Goal: Task Accomplishment & Management: Use online tool/utility

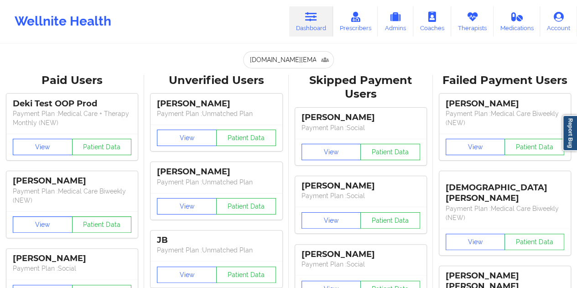
scroll to position [0, 20]
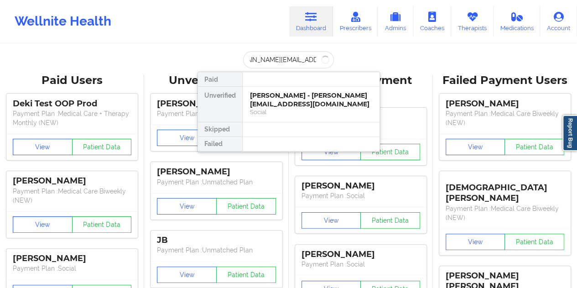
type input "[DOMAIN_NAME][EMAIL_ADDRESS][DOMAIN_NAME]"
click at [268, 98] on div "[PERSON_NAME] - [DOMAIN_NAME][EMAIL_ADDRESS][DOMAIN_NAME]" at bounding box center [311, 99] width 122 height 17
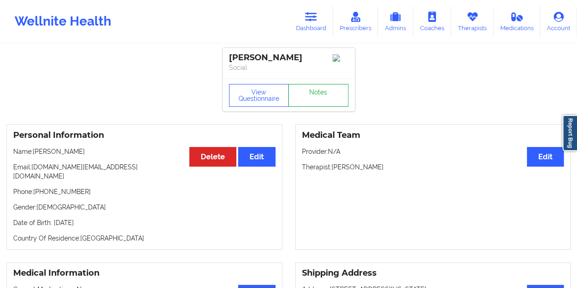
click at [314, 91] on link "Notes" at bounding box center [318, 95] width 60 height 23
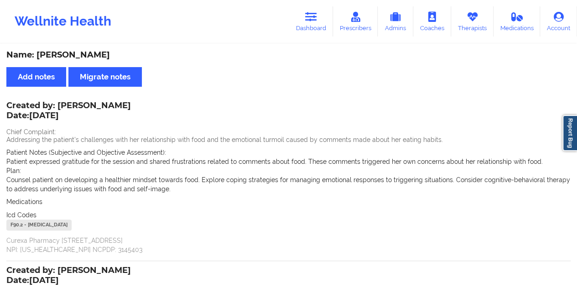
click at [80, 52] on div "Name: [PERSON_NAME]" at bounding box center [288, 55] width 564 height 10
copy div "[PERSON_NAME]"
click at [312, 23] on link "Dashboard" at bounding box center [311, 21] width 44 height 30
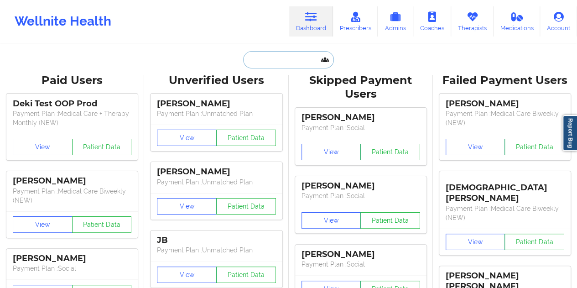
click at [294, 57] on input "text" at bounding box center [288, 59] width 90 height 17
paste input "[EMAIL_ADDRESS][DOMAIN_NAME]"
type input "[EMAIL_ADDRESS][DOMAIN_NAME]"
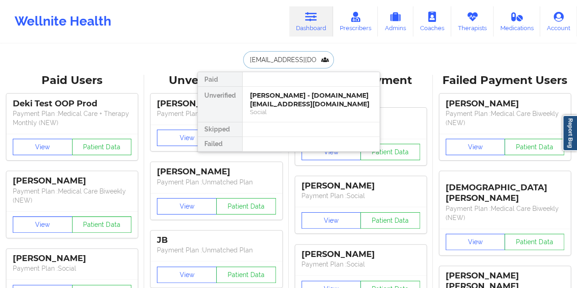
scroll to position [0, 6]
click at [272, 100] on div "[PERSON_NAME] - [EMAIL_ADDRESS][DOMAIN_NAME]" at bounding box center [311, 99] width 122 height 17
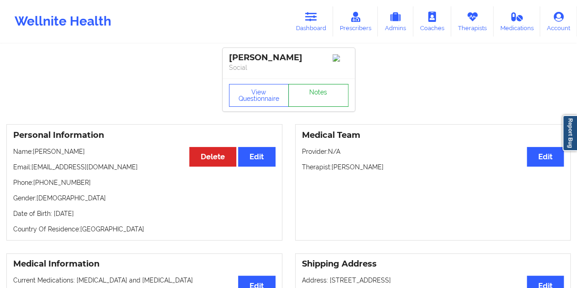
click at [314, 99] on link "Notes" at bounding box center [318, 95] width 60 height 23
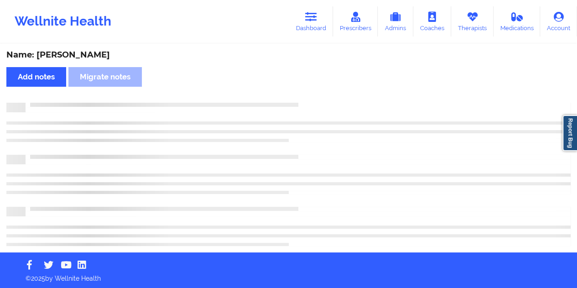
click at [98, 55] on div "Name: [PERSON_NAME]" at bounding box center [288, 55] width 564 height 10
copy div "Cemenyuk"
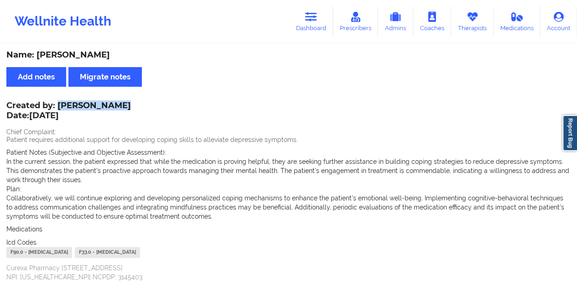
drag, startPoint x: 59, startPoint y: 105, endPoint x: 112, endPoint y: 103, distance: 52.9
click at [112, 103] on div "Created by: [PERSON_NAME] Date: [DATE]" at bounding box center [68, 111] width 124 height 21
copy div "[PERSON_NAME]"
click at [310, 21] on icon at bounding box center [311, 17] width 12 height 10
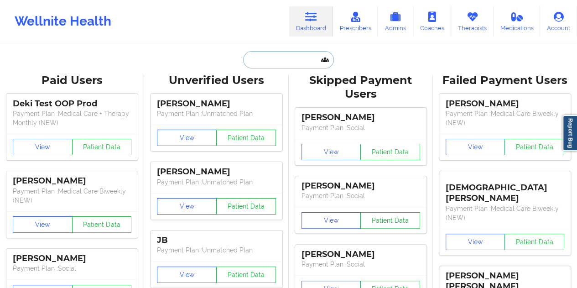
click at [271, 63] on input "text" at bounding box center [288, 59] width 90 height 17
paste input "[EMAIL_ADDRESS][DOMAIN_NAME]"
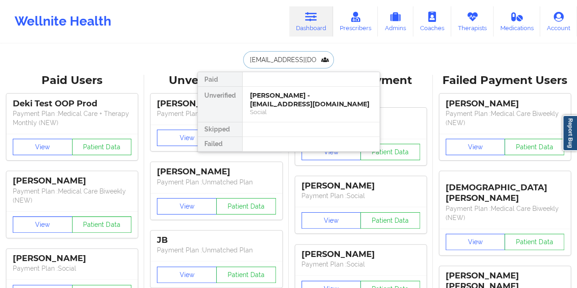
type input "[EMAIL_ADDRESS][DOMAIN_NAME]"
click at [273, 102] on div "[PERSON_NAME] - [EMAIL_ADDRESS][DOMAIN_NAME]" at bounding box center [311, 99] width 122 height 17
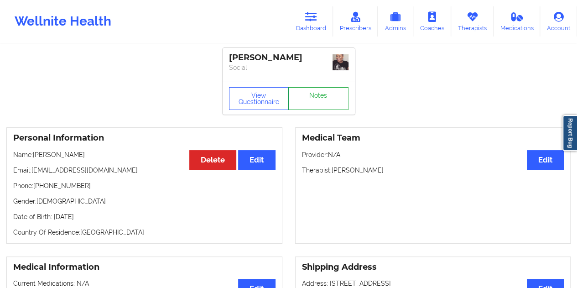
click at [314, 98] on link "Notes" at bounding box center [318, 98] width 60 height 23
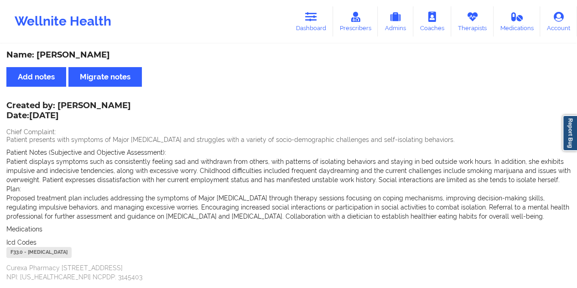
click at [84, 51] on div "Name: [PERSON_NAME]" at bounding box center [288, 55] width 564 height 10
copy div "[PERSON_NAME]"
click at [303, 21] on link "Dashboard" at bounding box center [311, 21] width 44 height 30
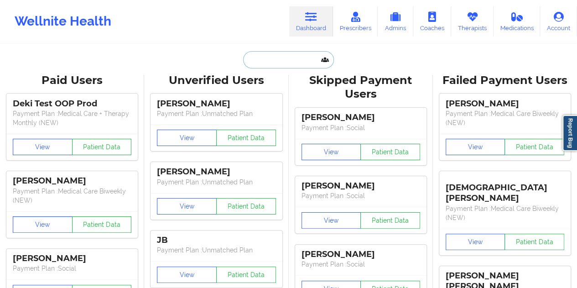
click at [278, 62] on input "text" at bounding box center [288, 59] width 90 height 17
paste input "[EMAIL_ADDRESS][DOMAIN_NAME]"
type input "[EMAIL_ADDRESS][DOMAIN_NAME]"
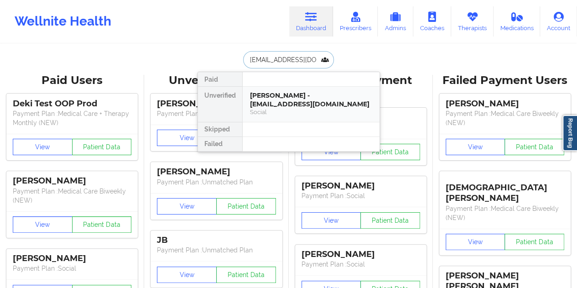
click at [283, 108] on div "Social" at bounding box center [311, 112] width 122 height 8
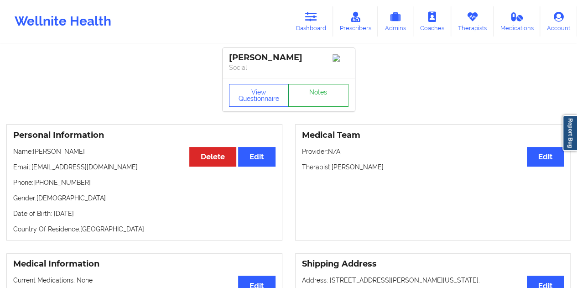
click at [318, 98] on link "Notes" at bounding box center [318, 95] width 60 height 23
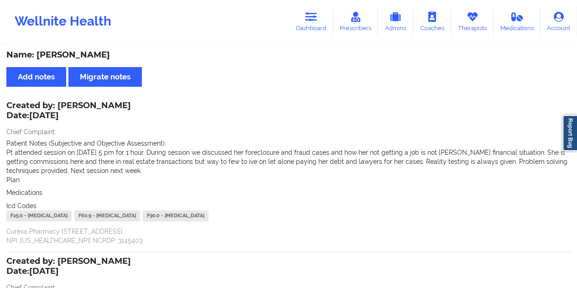
click at [77, 57] on div "Name: [PERSON_NAME]" at bounding box center [288, 55] width 564 height 10
copy div "[PERSON_NAME]"
click at [317, 20] on icon at bounding box center [311, 17] width 12 height 10
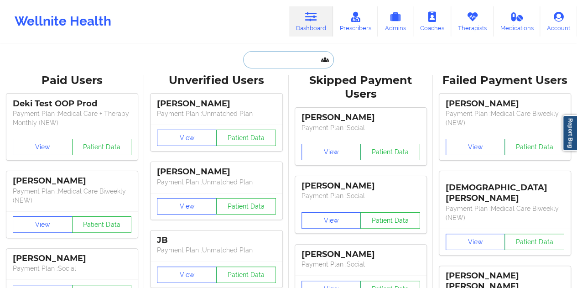
click at [272, 59] on input "text" at bounding box center [288, 59] width 90 height 17
type input "v"
paste input "[EMAIL_ADDRESS][DOMAIN_NAME]"
type input "[EMAIL_ADDRESS][DOMAIN_NAME]"
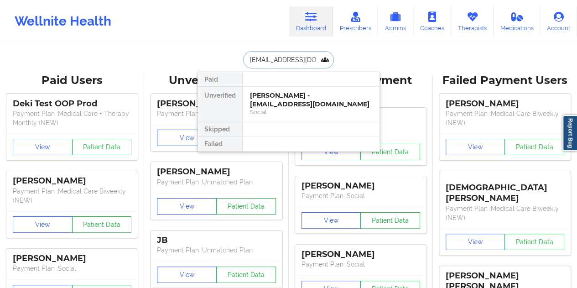
scroll to position [0, 13]
click at [297, 106] on div "Saleem El-Mekki - [EMAIL_ADDRESS][DOMAIN_NAME]" at bounding box center [311, 99] width 122 height 17
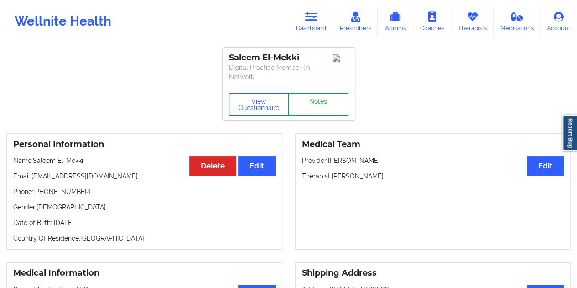
click at [322, 93] on link "Notes" at bounding box center [318, 104] width 60 height 23
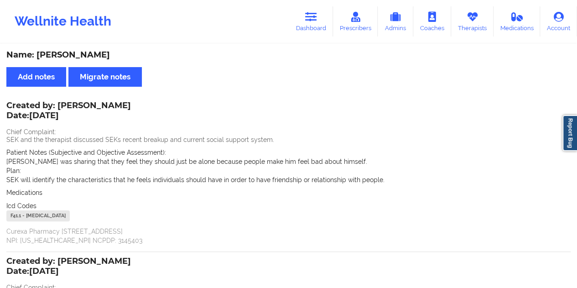
drag, startPoint x: 114, startPoint y: 55, endPoint x: 72, endPoint y: 56, distance: 42.9
click at [72, 56] on div "Name: [PERSON_NAME]" at bounding box center [288, 55] width 564 height 10
copy div "El-Mekki"
drag, startPoint x: 59, startPoint y: 106, endPoint x: 115, endPoint y: 104, distance: 56.1
click at [115, 104] on div "Created by: [PERSON_NAME] Date: [DATE]" at bounding box center [68, 111] width 124 height 21
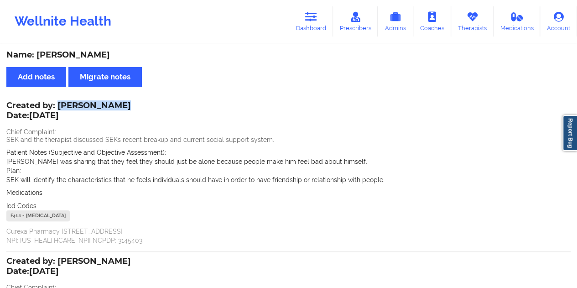
copy div "[PERSON_NAME]"
click at [310, 21] on icon at bounding box center [311, 17] width 12 height 10
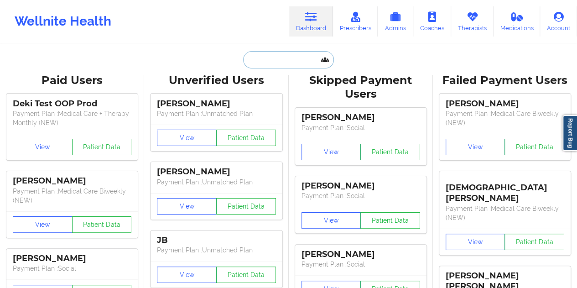
click at [283, 62] on input "text" at bounding box center [288, 59] width 90 height 17
paste input "[PERSON_NAME][EMAIL_ADDRESS][PERSON_NAME][DOMAIN_NAME]"
type input "[PERSON_NAME][EMAIL_ADDRESS][PERSON_NAME][DOMAIN_NAME]"
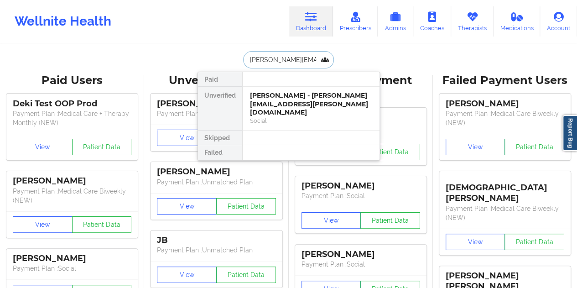
click at [307, 105] on div "[PERSON_NAME] - [PERSON_NAME][EMAIL_ADDRESS][PERSON_NAME][DOMAIN_NAME]" at bounding box center [311, 104] width 122 height 26
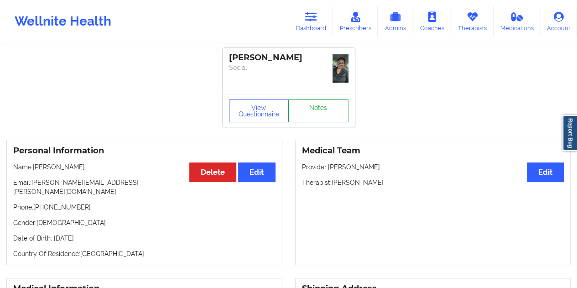
click at [321, 99] on link "Notes" at bounding box center [318, 110] width 60 height 23
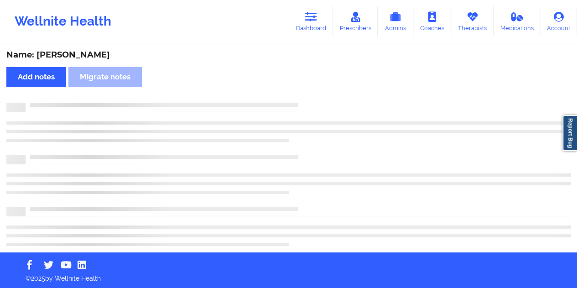
click at [69, 52] on div "Name: [PERSON_NAME]" at bounding box center [288, 55] width 564 height 10
copy div "[PERSON_NAME]"
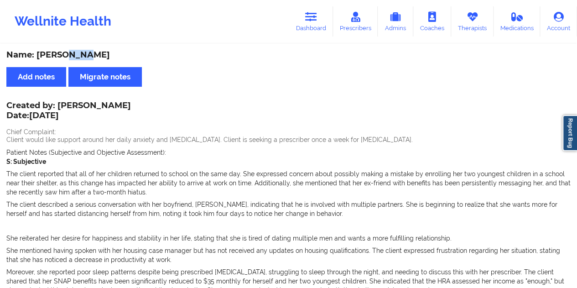
click at [311, 29] on link "Dashboard" at bounding box center [311, 21] width 44 height 30
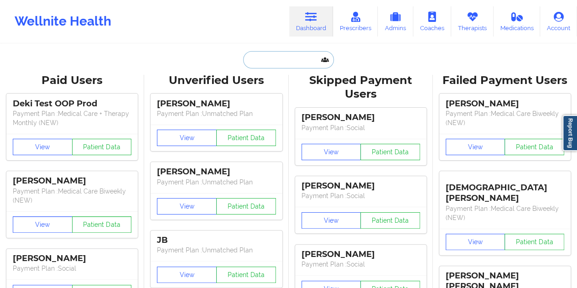
click at [276, 61] on input "text" at bounding box center [288, 59] width 90 height 17
paste input "[EMAIL_ADDRESS][DOMAIN_NAME]"
type input "[EMAIL_ADDRESS][DOMAIN_NAME]"
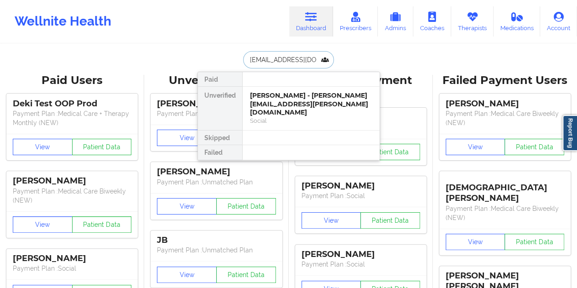
scroll to position [0, 6]
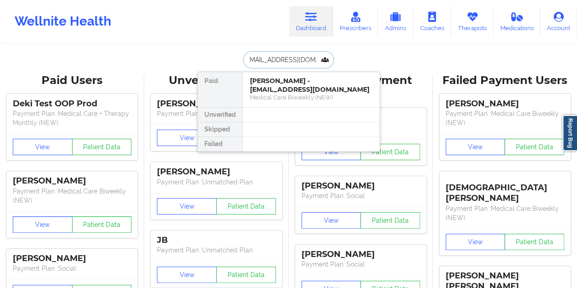
click at [280, 105] on div "[PERSON_NAME] - [EMAIL_ADDRESS][DOMAIN_NAME] Medical Care Biweekly (NEW)" at bounding box center [310, 89] width 137 height 35
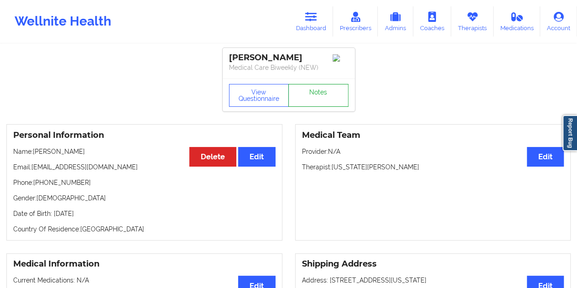
click at [307, 100] on link "Notes" at bounding box center [318, 95] width 60 height 23
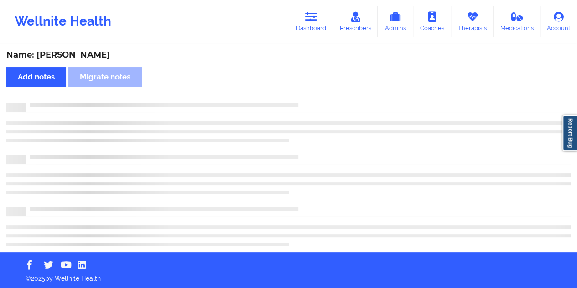
click at [80, 55] on div "Name: [PERSON_NAME]" at bounding box center [288, 55] width 564 height 10
copy div "[PERSON_NAME]"
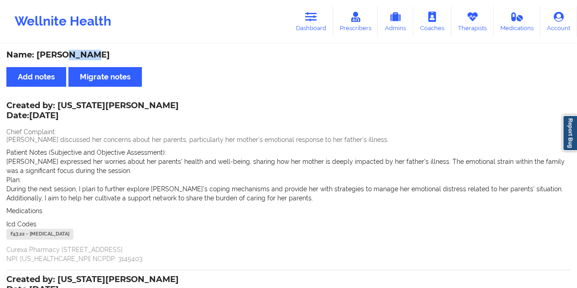
drag, startPoint x: 302, startPoint y: 23, endPoint x: 302, endPoint y: 42, distance: 19.1
click at [302, 23] on link "Dashboard" at bounding box center [311, 21] width 44 height 30
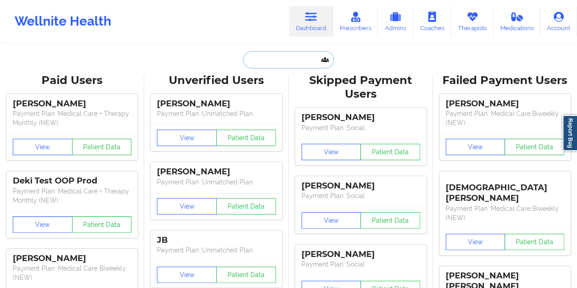
click at [283, 58] on input "text" at bounding box center [288, 59] width 90 height 17
paste input "[EMAIL_ADDRESS][DOMAIN_NAME]"
type input "[EMAIL_ADDRESS][DOMAIN_NAME]"
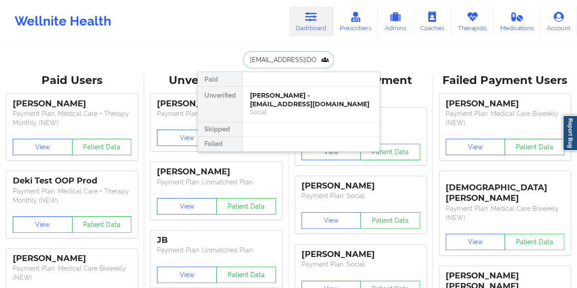
click at [279, 92] on div "[PERSON_NAME] - [EMAIL_ADDRESS][DOMAIN_NAME]" at bounding box center [311, 99] width 122 height 17
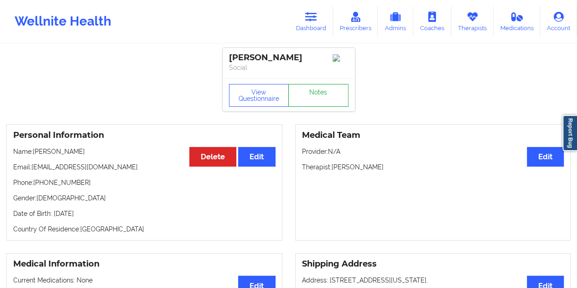
click at [302, 93] on link "Notes" at bounding box center [318, 95] width 60 height 23
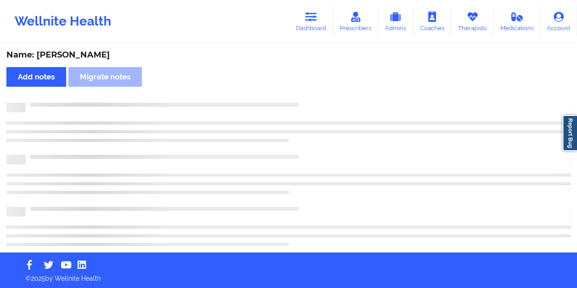
click at [78, 57] on div "Name: [PERSON_NAME]" at bounding box center [288, 55] width 564 height 10
copy div "Ashland"
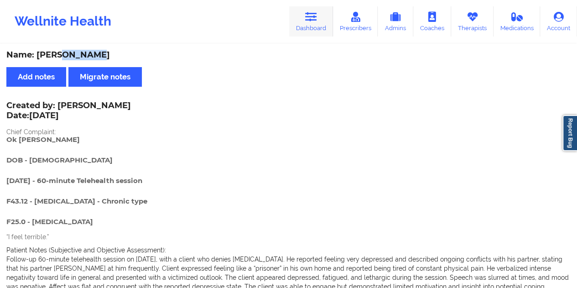
click at [311, 16] on icon at bounding box center [311, 17] width 12 height 10
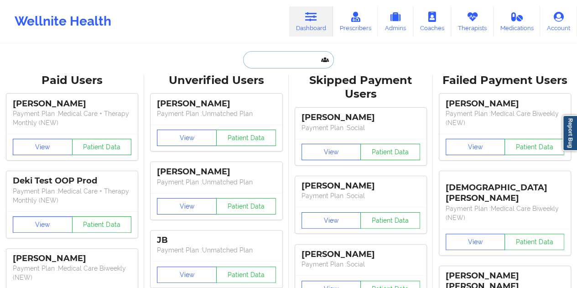
click at [304, 62] on input "text" at bounding box center [288, 59] width 90 height 17
paste input "[EMAIL_ADDRESS][DOMAIN_NAME]"
type input "[EMAIL_ADDRESS][DOMAIN_NAME]"
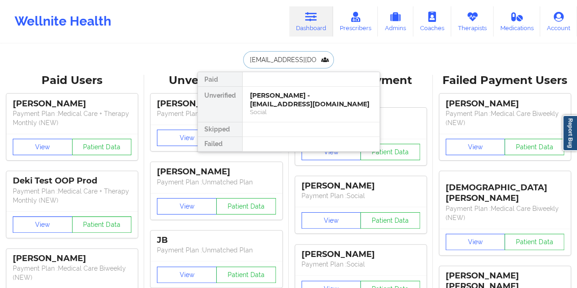
scroll to position [0, 2]
click at [291, 101] on div "[PERSON_NAME] - [PERSON_NAME][EMAIL_ADDRESS][DOMAIN_NAME]" at bounding box center [311, 99] width 122 height 17
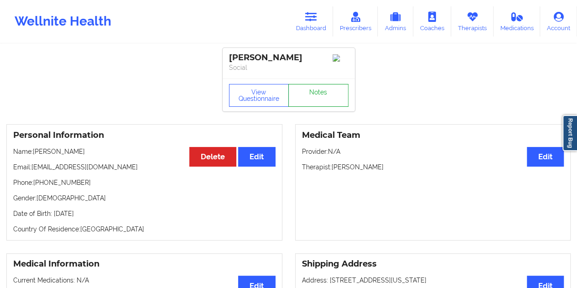
click at [308, 97] on link "Notes" at bounding box center [318, 95] width 60 height 23
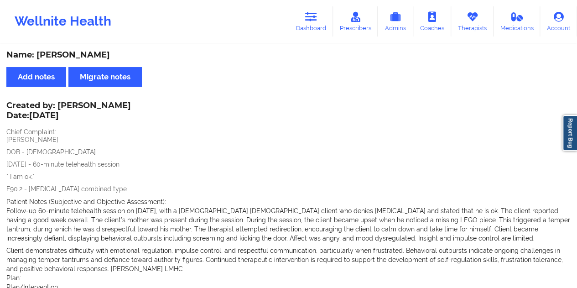
click at [80, 54] on div "Name: [PERSON_NAME]" at bounding box center [288, 55] width 564 height 10
drag, startPoint x: 307, startPoint y: 26, endPoint x: 305, endPoint y: 38, distance: 11.9
click at [307, 26] on link "Dashboard" at bounding box center [311, 21] width 44 height 30
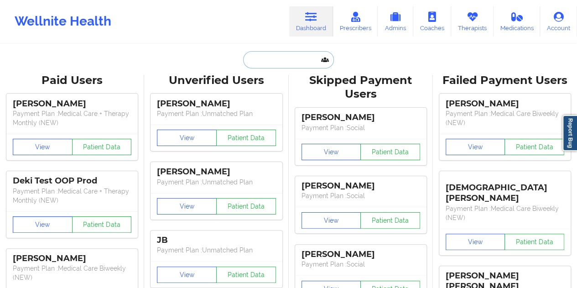
click at [284, 55] on input "text" at bounding box center [288, 59] width 90 height 17
paste input "[EMAIL_ADDRESS][DOMAIN_NAME]"
type input "[EMAIL_ADDRESS][DOMAIN_NAME]"
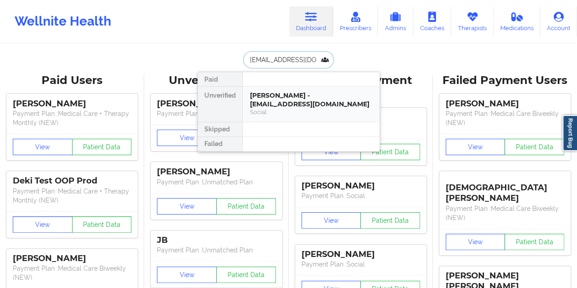
click at [288, 99] on div "[PERSON_NAME] - [EMAIL_ADDRESS][DOMAIN_NAME]" at bounding box center [311, 99] width 122 height 17
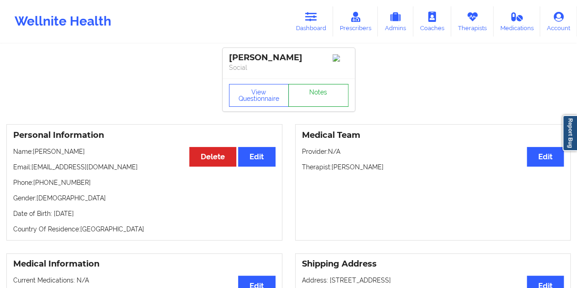
click at [304, 98] on link "Notes" at bounding box center [318, 95] width 60 height 23
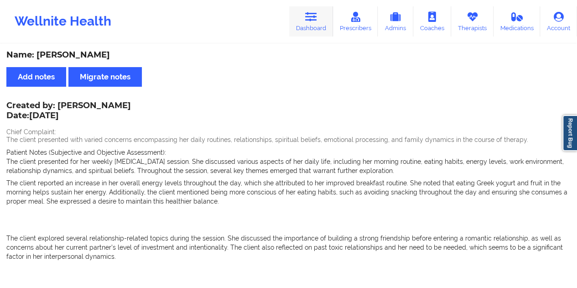
drag, startPoint x: 317, startPoint y: 26, endPoint x: 316, endPoint y: 33, distance: 6.4
click at [317, 26] on link "Dashboard" at bounding box center [311, 21] width 44 height 30
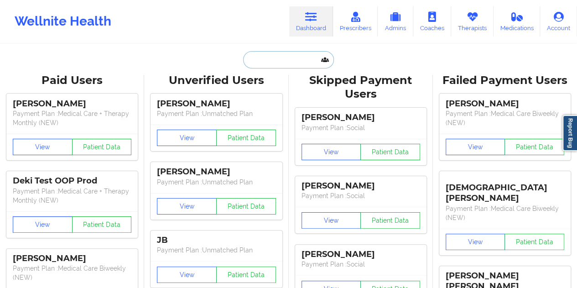
click at [285, 57] on input "text" at bounding box center [288, 59] width 90 height 17
paste input "[EMAIL_ADDRESS][DOMAIN_NAME]"
type input "[EMAIL_ADDRESS][DOMAIN_NAME]"
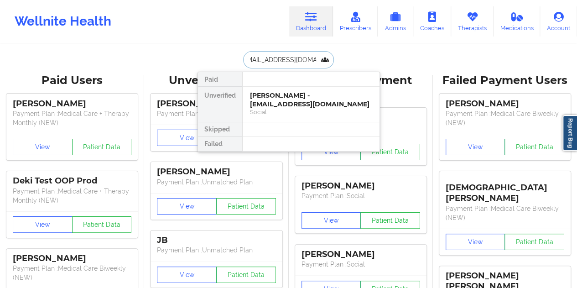
click at [302, 102] on div "[PERSON_NAME] - [EMAIL_ADDRESS][DOMAIN_NAME]" at bounding box center [311, 99] width 122 height 17
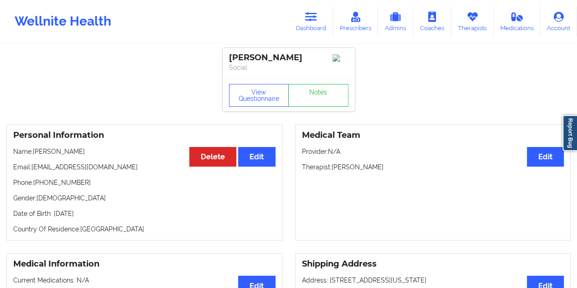
click at [309, 78] on div "[PERSON_NAME] Social" at bounding box center [288, 63] width 132 height 31
click at [312, 104] on link "Notes" at bounding box center [318, 95] width 60 height 23
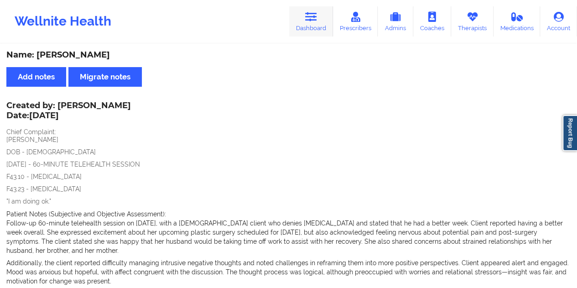
click at [321, 21] on link "Dashboard" at bounding box center [311, 21] width 44 height 30
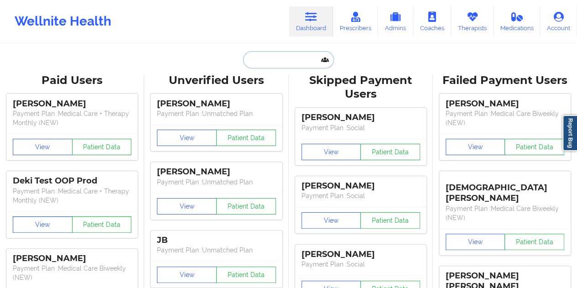
click at [267, 56] on input "text" at bounding box center [288, 59] width 90 height 17
paste input "[EMAIL_ADDRESS][DOMAIN_NAME]"
type input "[EMAIL_ADDRESS][DOMAIN_NAME]"
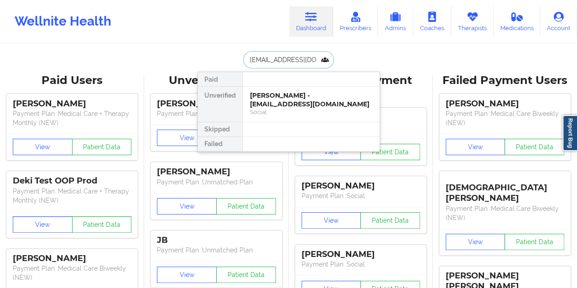
scroll to position [0, 15]
click at [281, 102] on div "[PERSON_NAME] - [EMAIL_ADDRESS][DOMAIN_NAME]" at bounding box center [311, 99] width 122 height 17
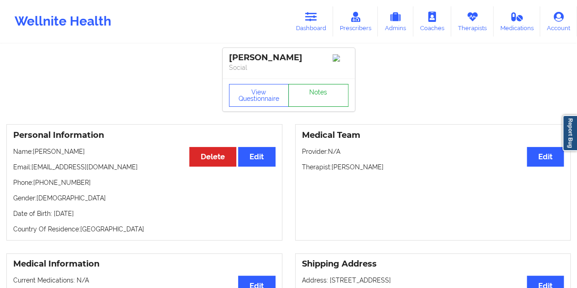
click at [311, 98] on link "Notes" at bounding box center [318, 95] width 60 height 23
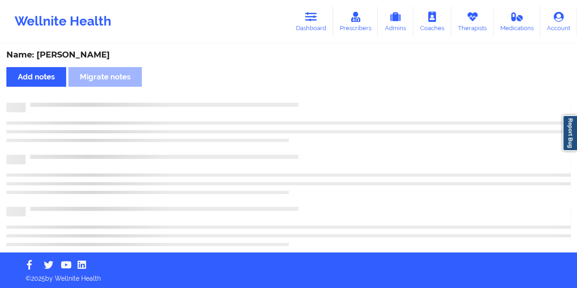
click at [104, 54] on div "Name: [PERSON_NAME]" at bounding box center [288, 55] width 564 height 10
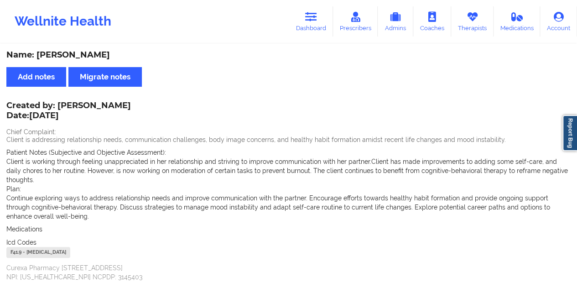
click at [281, 53] on div "Name: [PERSON_NAME]" at bounding box center [288, 55] width 564 height 10
drag, startPoint x: 316, startPoint y: 35, endPoint x: 310, endPoint y: 41, distance: 9.0
click at [316, 35] on link "Dashboard" at bounding box center [311, 21] width 44 height 30
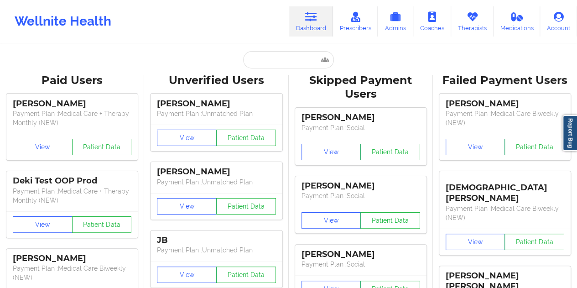
click at [287, 58] on input "text" at bounding box center [288, 59] width 90 height 17
paste input "[EMAIL_ADDRESS][DOMAIN_NAME]"
type input "[EMAIL_ADDRESS][DOMAIN_NAME]"
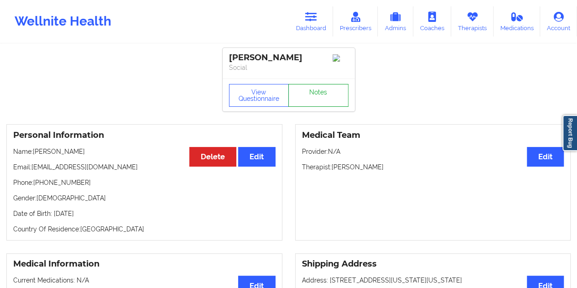
click at [315, 97] on link "Notes" at bounding box center [318, 95] width 60 height 23
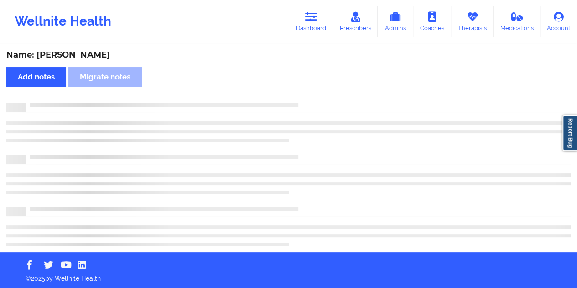
click at [85, 51] on div "Name: [PERSON_NAME]" at bounding box center [288, 55] width 564 height 10
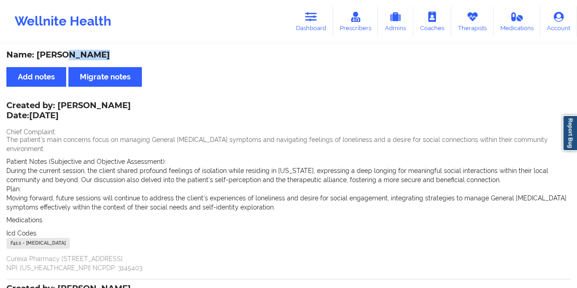
click at [85, 51] on div "Name: [PERSON_NAME]" at bounding box center [288, 55] width 564 height 10
click at [317, 21] on icon at bounding box center [311, 17] width 12 height 10
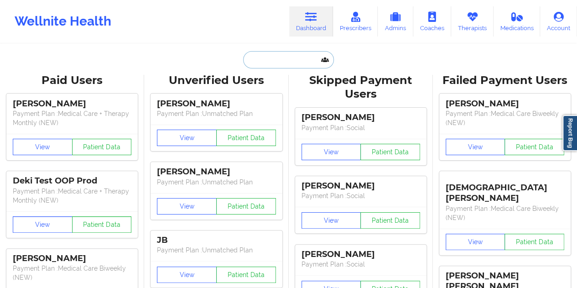
click at [279, 56] on input "text" at bounding box center [288, 59] width 90 height 17
paste input "[PERSON_NAME][EMAIL_ADDRESS][PERSON_NAME][DOMAIN_NAME]"
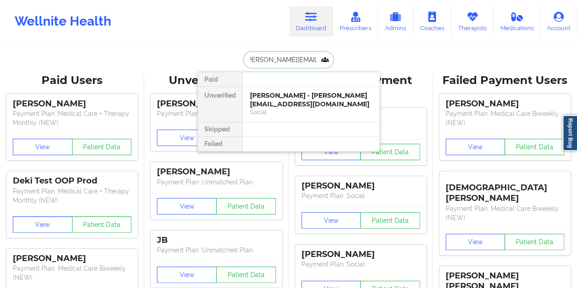
type input "[PERSON_NAME][EMAIL_ADDRESS][PERSON_NAME][DOMAIN_NAME]"
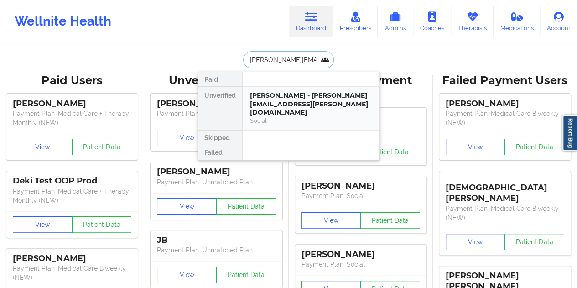
click at [289, 95] on div "[PERSON_NAME] - [PERSON_NAME][EMAIL_ADDRESS][PERSON_NAME][DOMAIN_NAME]" at bounding box center [311, 104] width 122 height 26
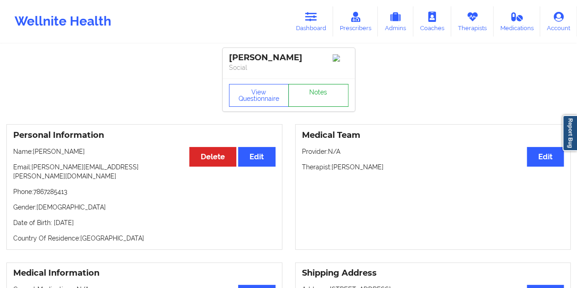
click at [314, 93] on link "Notes" at bounding box center [318, 95] width 60 height 23
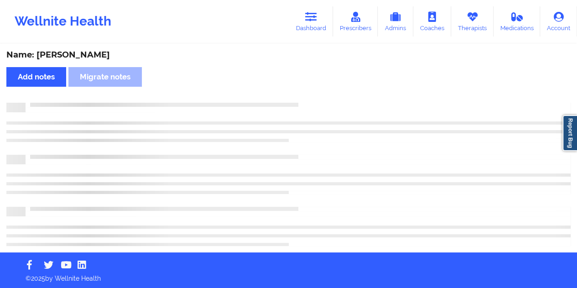
click at [86, 54] on div "Name: [PERSON_NAME]" at bounding box center [288, 55] width 564 height 10
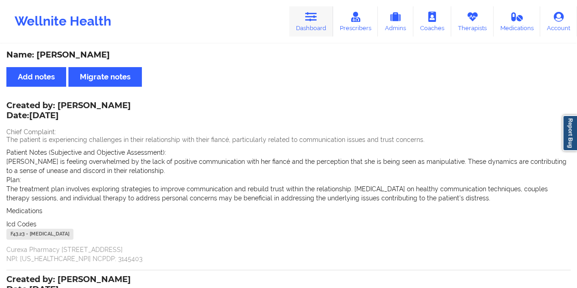
click at [319, 28] on link "Dashboard" at bounding box center [311, 21] width 44 height 30
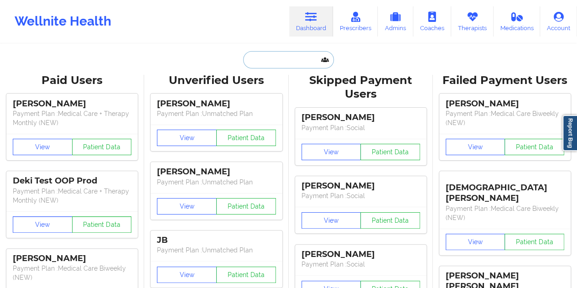
click at [270, 59] on input "text" at bounding box center [288, 59] width 90 height 17
paste input "[EMAIL_ADDRESS][DOMAIN_NAME]"
type input "[EMAIL_ADDRESS][DOMAIN_NAME]"
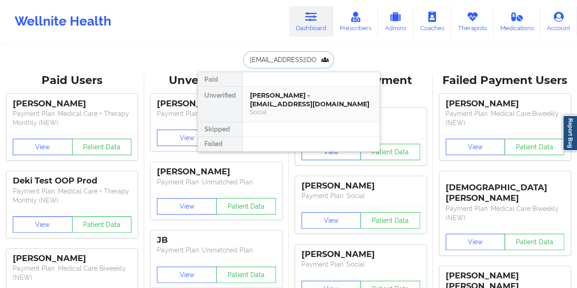
click at [294, 93] on div "[PERSON_NAME] - [EMAIL_ADDRESS][DOMAIN_NAME]" at bounding box center [311, 99] width 122 height 17
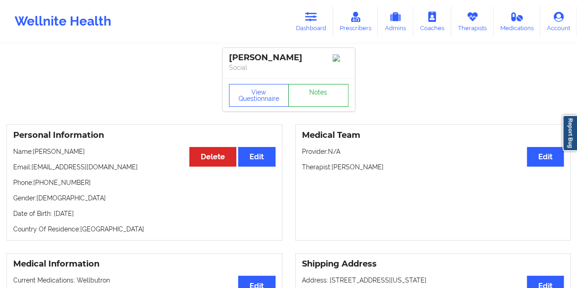
click at [315, 93] on link "Notes" at bounding box center [318, 95] width 60 height 23
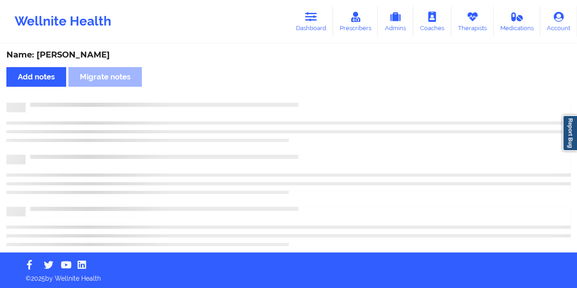
click at [101, 55] on div "Name: [PERSON_NAME]" at bounding box center [288, 55] width 564 height 10
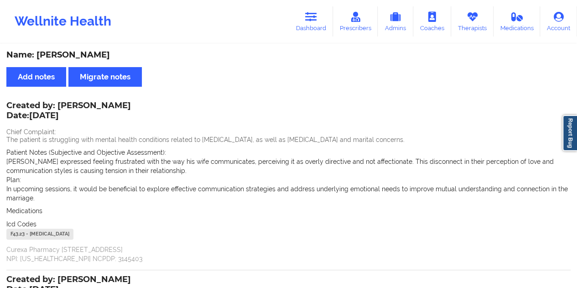
click at [278, 57] on div "Name: [PERSON_NAME]" at bounding box center [288, 55] width 564 height 10
drag, startPoint x: 311, startPoint y: 15, endPoint x: 306, endPoint y: 41, distance: 26.5
click at [312, 15] on icon at bounding box center [311, 17] width 12 height 10
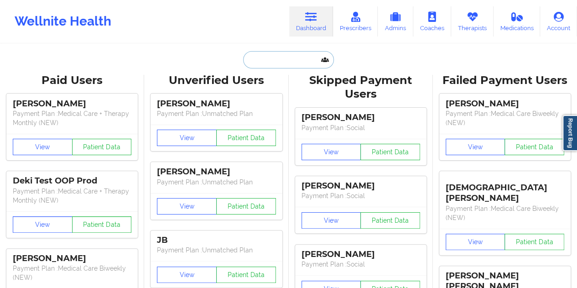
click at [279, 57] on input "text" at bounding box center [288, 59] width 90 height 17
paste input "[EMAIL_ADDRESS][DOMAIN_NAME]"
type input "[EMAIL_ADDRESS][DOMAIN_NAME]"
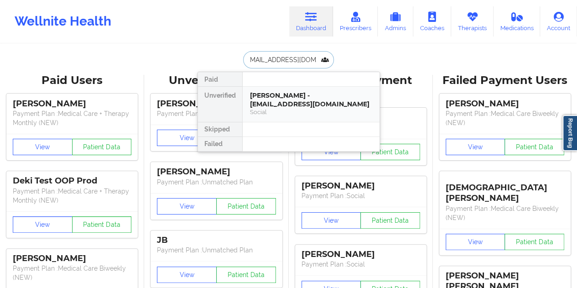
click at [284, 92] on div "[PERSON_NAME] - [EMAIL_ADDRESS][DOMAIN_NAME]" at bounding box center [311, 99] width 122 height 17
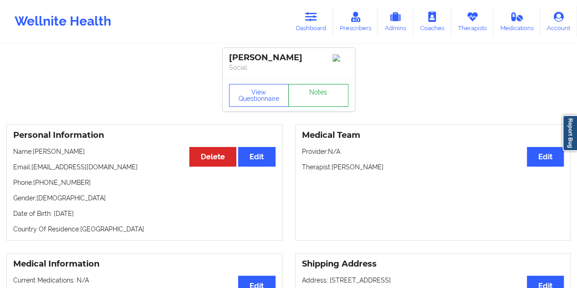
click at [313, 98] on link "Notes" at bounding box center [318, 95] width 60 height 23
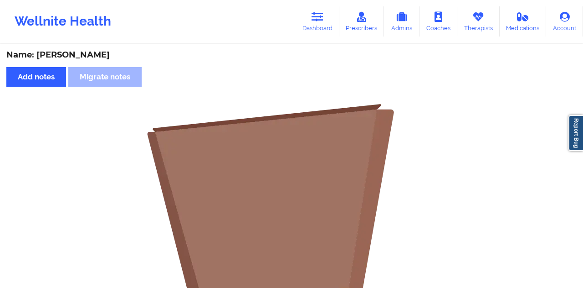
click at [108, 54] on div "Name: [PERSON_NAME]" at bounding box center [291, 55] width 571 height 10
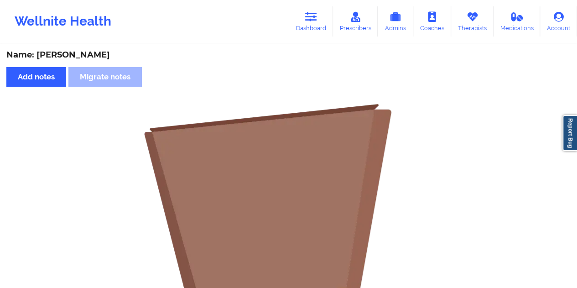
click at [108, 54] on div "Name: [PERSON_NAME]" at bounding box center [288, 55] width 564 height 10
click at [311, 19] on icon at bounding box center [311, 17] width 12 height 10
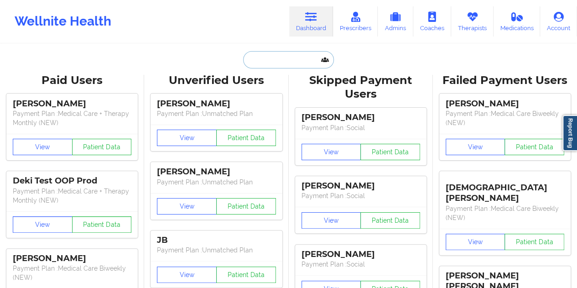
click at [275, 57] on input "text" at bounding box center [288, 59] width 90 height 17
paste input "[EMAIL_ADDRESS][DOMAIN_NAME]"
type input "[EMAIL_ADDRESS][DOMAIN_NAME]"
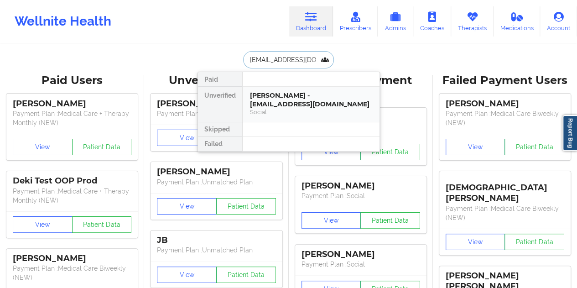
click at [288, 100] on div "[PERSON_NAME] - [EMAIL_ADDRESS][DOMAIN_NAME]" at bounding box center [311, 99] width 122 height 17
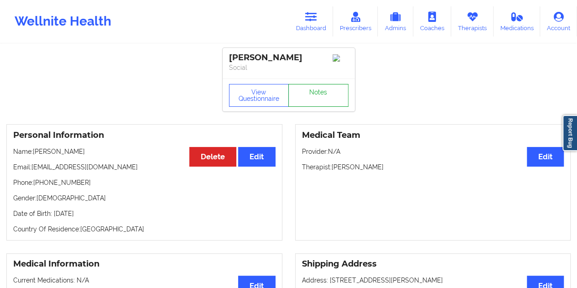
click at [314, 92] on link "Notes" at bounding box center [318, 95] width 60 height 23
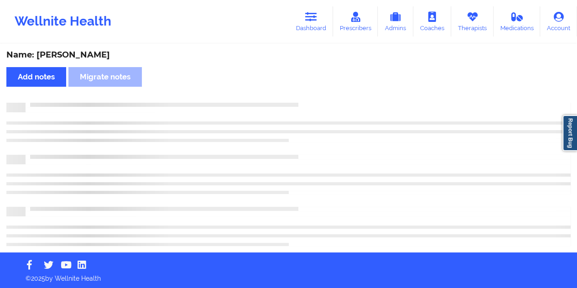
click at [83, 52] on div "Name: [PERSON_NAME]" at bounding box center [288, 55] width 564 height 10
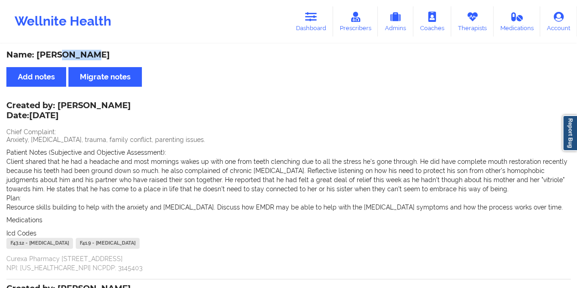
drag, startPoint x: 317, startPoint y: 16, endPoint x: 306, endPoint y: 41, distance: 27.5
click at [317, 16] on icon at bounding box center [311, 17] width 12 height 10
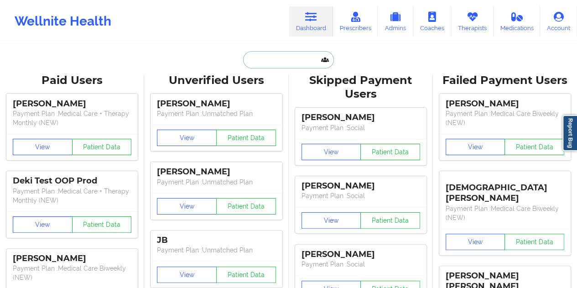
click at [274, 60] on input "text" at bounding box center [288, 59] width 90 height 17
paste input "[EMAIL_ADDRESS][DOMAIN_NAME]"
type input "[EMAIL_ADDRESS][DOMAIN_NAME]"
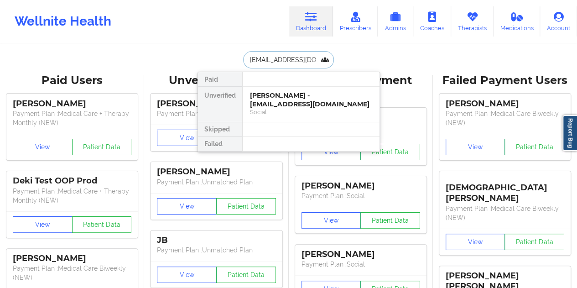
click at [279, 94] on div "[PERSON_NAME] - [EMAIL_ADDRESS][DOMAIN_NAME]" at bounding box center [311, 99] width 122 height 17
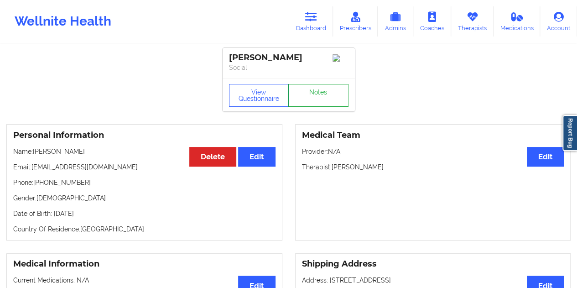
click at [311, 100] on link "Notes" at bounding box center [318, 95] width 60 height 23
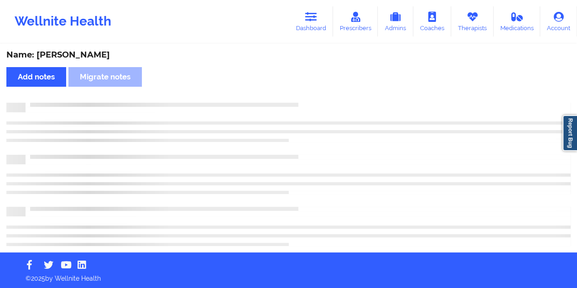
click at [90, 53] on div "Name: [PERSON_NAME]" at bounding box center [288, 55] width 564 height 10
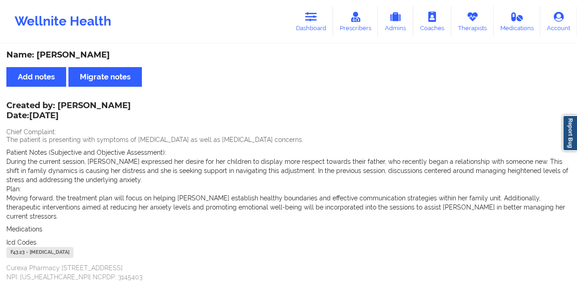
drag, startPoint x: 304, startPoint y: 24, endPoint x: 302, endPoint y: 41, distance: 16.5
click at [304, 24] on link "Dashboard" at bounding box center [311, 21] width 44 height 30
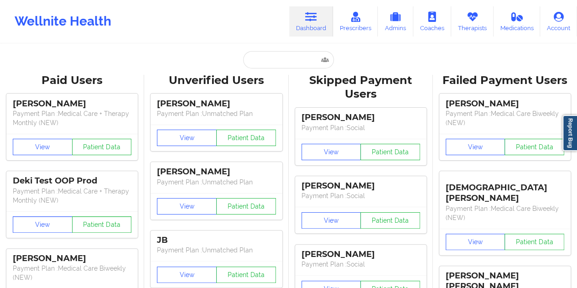
click at [278, 66] on input "text" at bounding box center [288, 59] width 90 height 17
paste input "[PERSON_NAME][EMAIL_ADDRESS][DOMAIN_NAME]"
type input "[PERSON_NAME][EMAIL_ADDRESS][DOMAIN_NAME]"
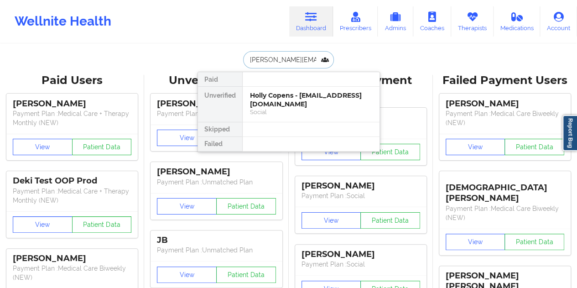
click at [299, 105] on div "Holly Copens - [EMAIL_ADDRESS][DOMAIN_NAME]" at bounding box center [311, 99] width 122 height 17
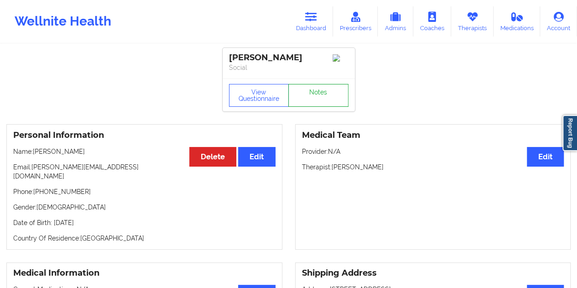
click at [314, 95] on link "Notes" at bounding box center [318, 95] width 60 height 23
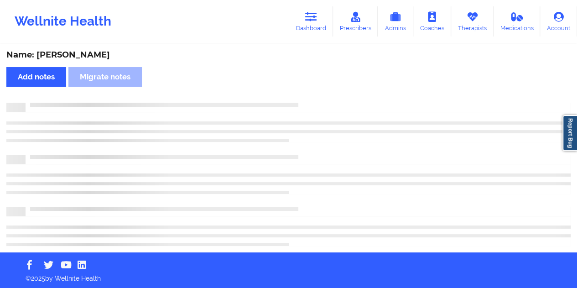
click at [71, 52] on div "Name: [PERSON_NAME]" at bounding box center [288, 55] width 564 height 10
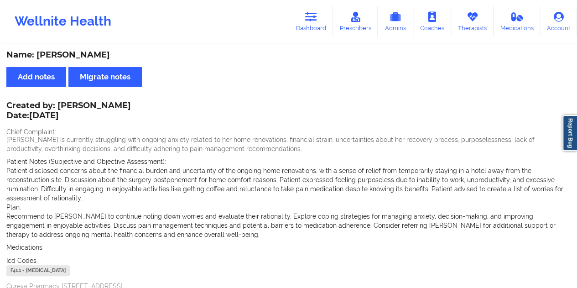
drag, startPoint x: 278, startPoint y: 67, endPoint x: 296, endPoint y: 46, distance: 27.8
click at [277, 67] on div "Name: [PERSON_NAME] Add notes Migrate notes Created by: [PERSON_NAME] Date: [DA…" at bounding box center [288, 291] width 577 height 493
click at [282, 59] on div "Name: [PERSON_NAME]" at bounding box center [288, 55] width 564 height 10
click at [303, 25] on link "Dashboard" at bounding box center [311, 21] width 44 height 30
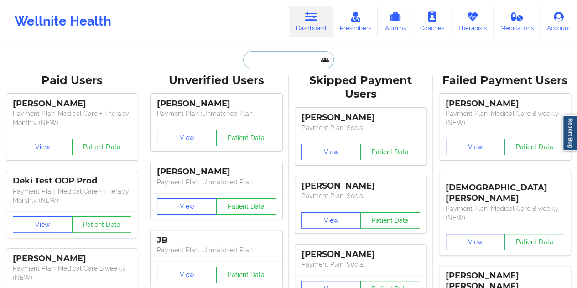
click at [288, 62] on input "text" at bounding box center [288, 59] width 90 height 17
paste input "[EMAIL_ADDRESS][DOMAIN_NAME]"
type input "[EMAIL_ADDRESS][DOMAIN_NAME]"
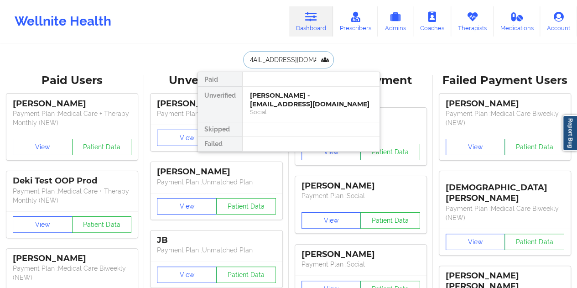
click at [275, 96] on div "[PERSON_NAME] - [EMAIL_ADDRESS][DOMAIN_NAME]" at bounding box center [311, 99] width 122 height 17
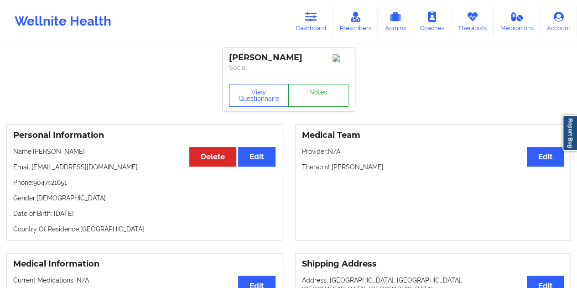
click at [316, 91] on link "Notes" at bounding box center [318, 95] width 60 height 23
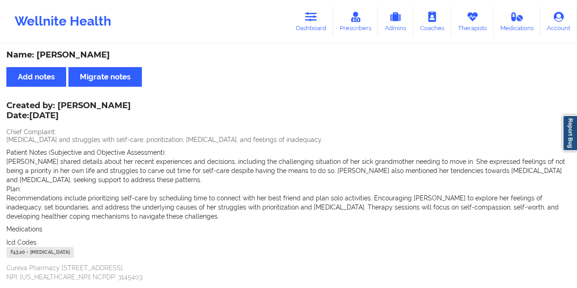
click at [281, 64] on div "Name: [PERSON_NAME] Add notes Migrate notes Created by: [PERSON_NAME] Date: [DA…" at bounding box center [288, 278] width 577 height 466
click at [312, 19] on icon at bounding box center [311, 17] width 12 height 10
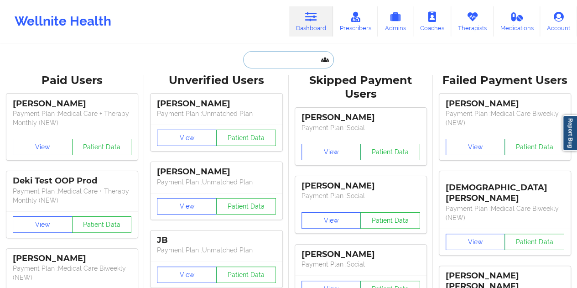
click at [285, 61] on input "text" at bounding box center [288, 59] width 90 height 17
paste input "[EMAIL_ADDRESS][PERSON_NAME][DOMAIN_NAME]"
type input "[EMAIL_ADDRESS][PERSON_NAME][DOMAIN_NAME]"
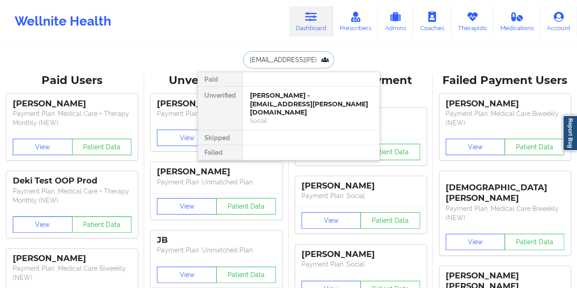
click at [283, 101] on div "[PERSON_NAME] - [EMAIL_ADDRESS][PERSON_NAME][DOMAIN_NAME]" at bounding box center [311, 104] width 122 height 26
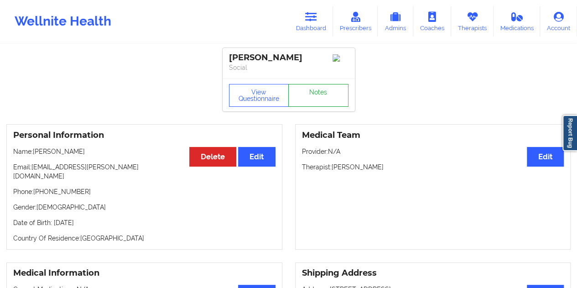
click at [330, 103] on link "Notes" at bounding box center [318, 95] width 60 height 23
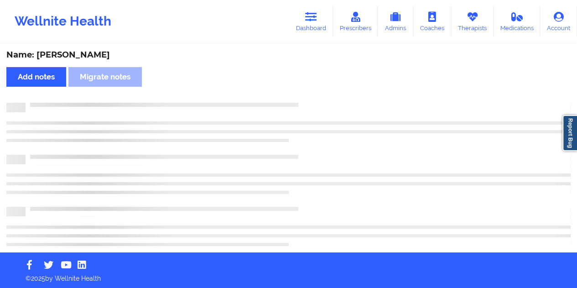
click at [88, 56] on div "Name: [PERSON_NAME]" at bounding box center [288, 55] width 564 height 10
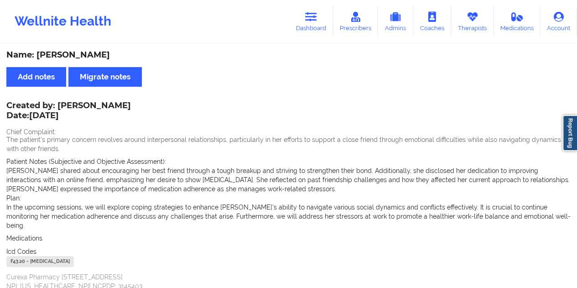
click at [88, 56] on div "Name: [PERSON_NAME]" at bounding box center [288, 55] width 564 height 10
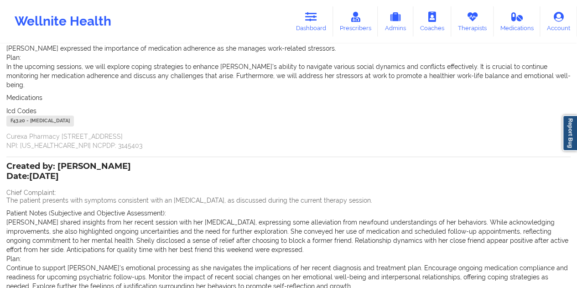
scroll to position [182, 0]
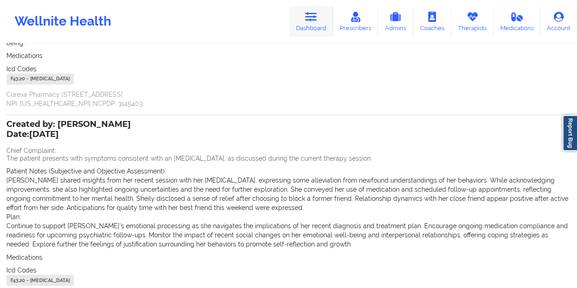
drag, startPoint x: 306, startPoint y: 16, endPoint x: 306, endPoint y: 26, distance: 10.0
click at [306, 16] on link "Dashboard" at bounding box center [311, 21] width 44 height 30
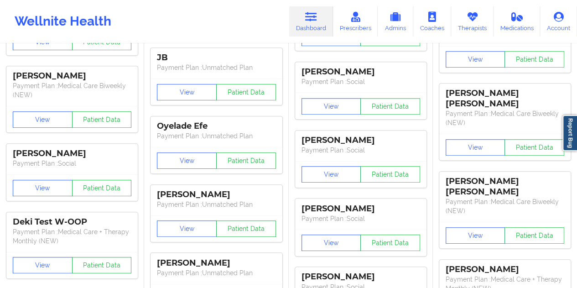
click at [279, 57] on div "JB Payment Plan : Unmatched Plan" at bounding box center [215, 63] width 131 height 31
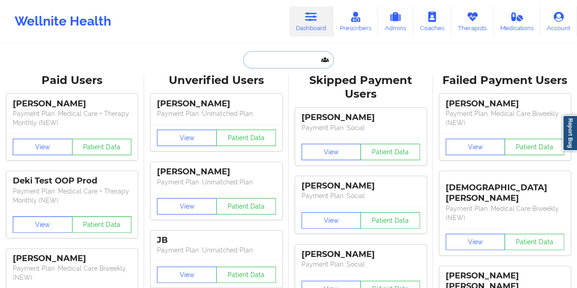
click at [281, 55] on input "text" at bounding box center [288, 59] width 90 height 17
paste input "[EMAIL_ADDRESS][DOMAIN_NAME]"
type input "[EMAIL_ADDRESS][DOMAIN_NAME]"
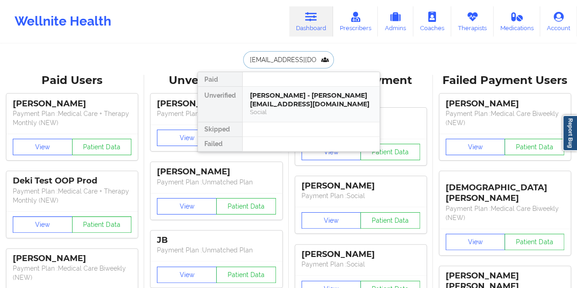
click at [282, 106] on div "[PERSON_NAME] - [PERSON_NAME][EMAIL_ADDRESS][DOMAIN_NAME]" at bounding box center [311, 99] width 122 height 17
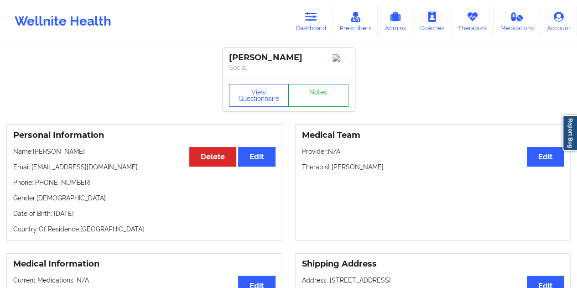
click at [320, 92] on link "Notes" at bounding box center [318, 95] width 60 height 23
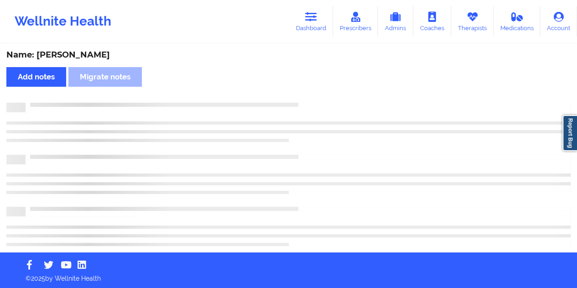
click at [82, 51] on div "Name: [PERSON_NAME]" at bounding box center [288, 55] width 564 height 10
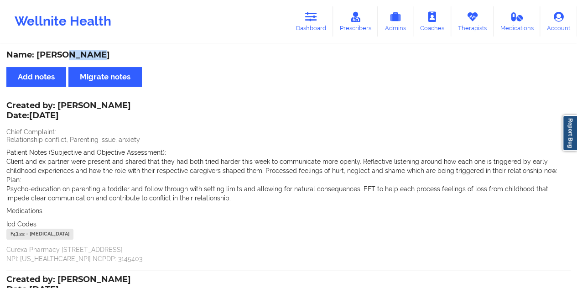
drag, startPoint x: 313, startPoint y: 18, endPoint x: 311, endPoint y: 40, distance: 21.9
click at [313, 18] on icon at bounding box center [311, 17] width 12 height 10
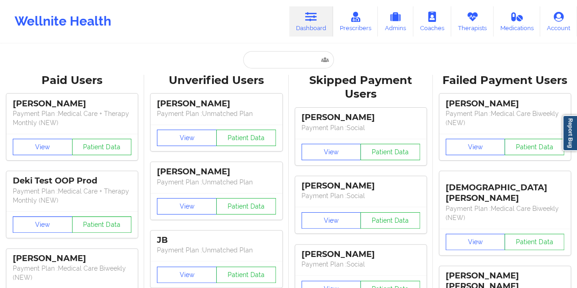
click at [269, 62] on input "text" at bounding box center [288, 59] width 90 height 17
paste input "[EMAIL_ADDRESS][DOMAIN_NAME]"
type input "[EMAIL_ADDRESS][DOMAIN_NAME]"
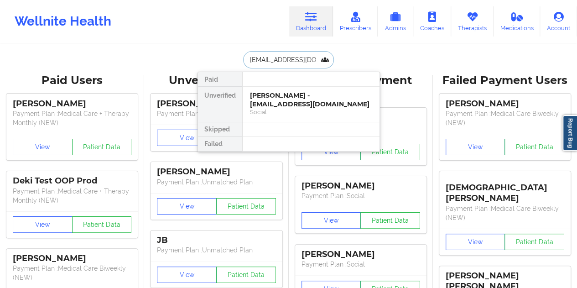
click at [280, 97] on div "[PERSON_NAME] - [EMAIL_ADDRESS][DOMAIN_NAME]" at bounding box center [311, 99] width 122 height 17
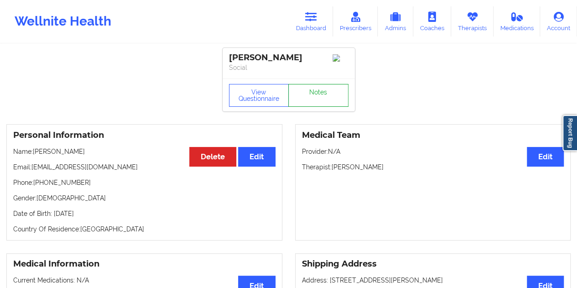
click at [317, 97] on link "Notes" at bounding box center [318, 95] width 60 height 23
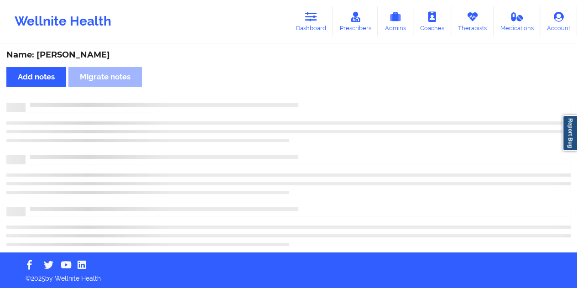
click at [98, 51] on div "Name: [PERSON_NAME]" at bounding box center [288, 55] width 564 height 10
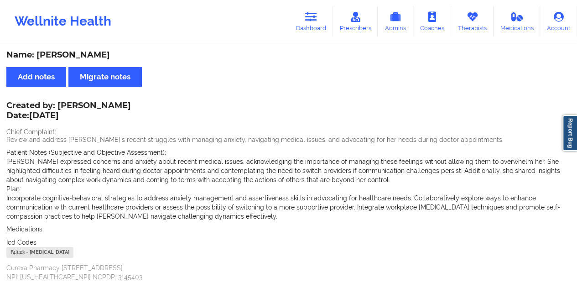
drag, startPoint x: 315, startPoint y: 30, endPoint x: 308, endPoint y: 41, distance: 12.9
click at [315, 29] on link "Dashboard" at bounding box center [311, 21] width 44 height 30
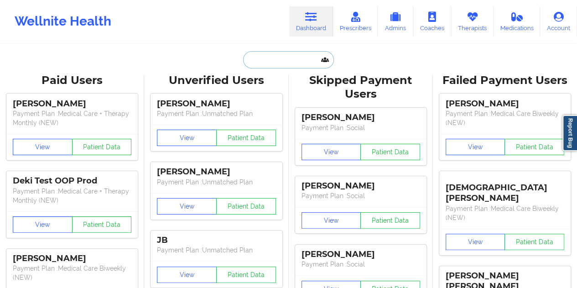
click at [268, 56] on input "text" at bounding box center [288, 59] width 90 height 17
paste input "[EMAIL_ADDRESS][DOMAIN_NAME]"
type input "[EMAIL_ADDRESS][DOMAIN_NAME]"
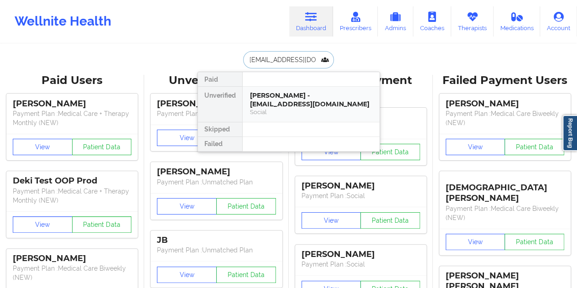
click at [294, 98] on div "[PERSON_NAME] - [EMAIL_ADDRESS][DOMAIN_NAME]" at bounding box center [311, 99] width 122 height 17
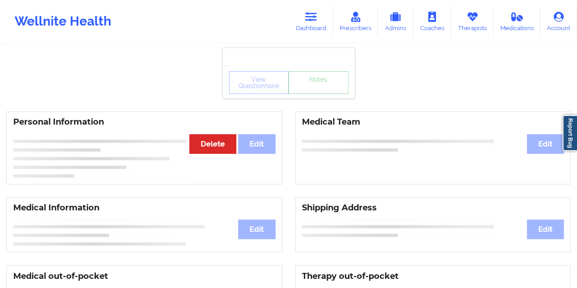
click at [308, 94] on link "Notes" at bounding box center [318, 82] width 60 height 23
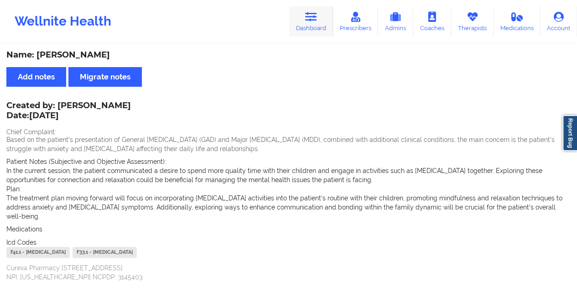
click at [308, 21] on icon at bounding box center [311, 17] width 12 height 10
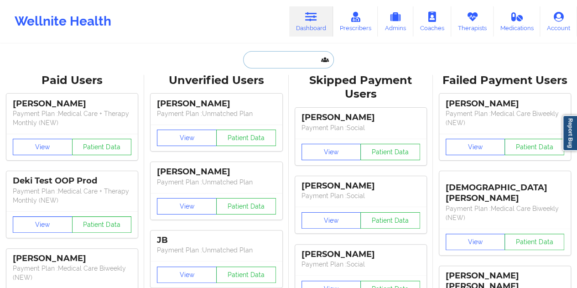
click at [278, 55] on input "text" at bounding box center [288, 59] width 90 height 17
paste input "[EMAIL_ADDRESS][DOMAIN_NAME]"
type input "[EMAIL_ADDRESS][DOMAIN_NAME]"
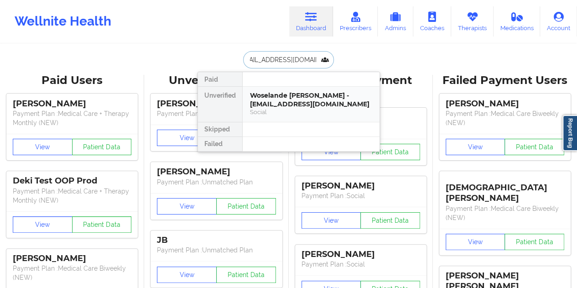
click at [281, 96] on div "Woselande [PERSON_NAME] - [EMAIL_ADDRESS][DOMAIN_NAME]" at bounding box center [311, 99] width 122 height 17
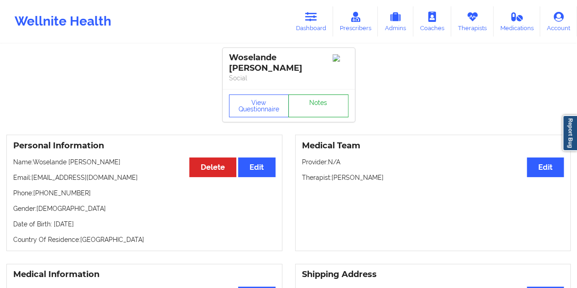
click at [317, 95] on link "Notes" at bounding box center [318, 105] width 60 height 23
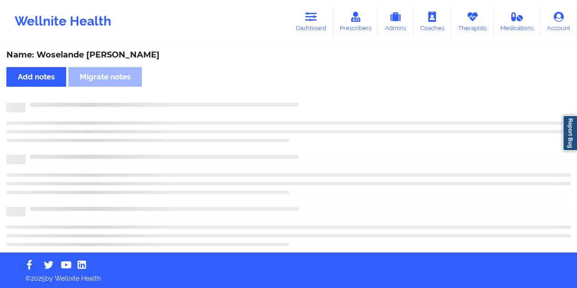
click at [100, 55] on div "Name: Woselande [PERSON_NAME]" at bounding box center [288, 55] width 564 height 10
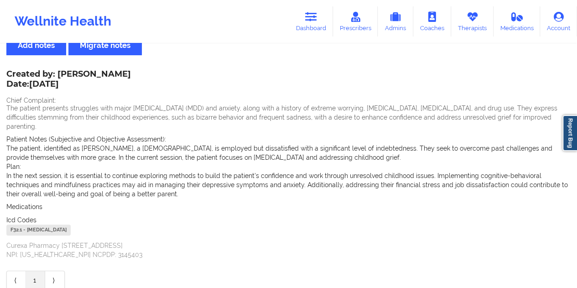
scroll to position [46, 0]
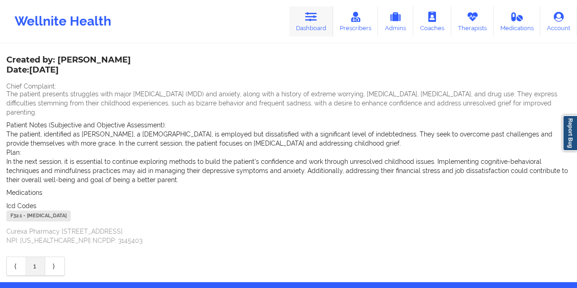
click at [306, 24] on link "Dashboard" at bounding box center [311, 21] width 44 height 30
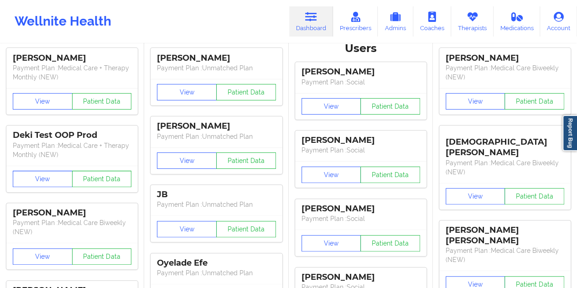
drag, startPoint x: 300, startPoint y: 41, endPoint x: 276, endPoint y: 57, distance: 29.2
click at [276, 57] on div "[PERSON_NAME] Payment Plan : Unmatched Plan" at bounding box center [215, 63] width 131 height 31
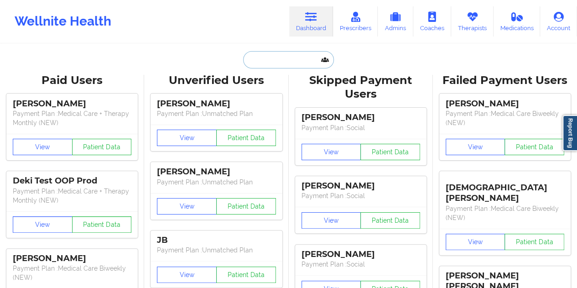
click at [276, 63] on input "text" at bounding box center [288, 59] width 90 height 17
paste input "[EMAIL_ADDRESS][DOMAIN_NAME]"
type input "[EMAIL_ADDRESS][DOMAIN_NAME]"
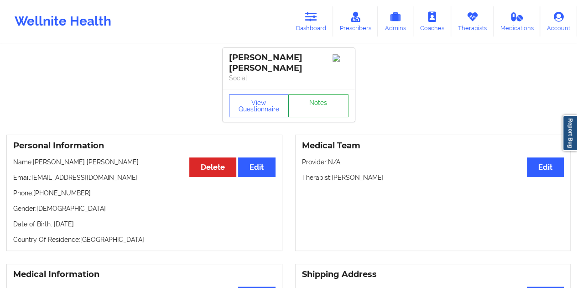
click at [304, 94] on link "Notes" at bounding box center [318, 105] width 60 height 23
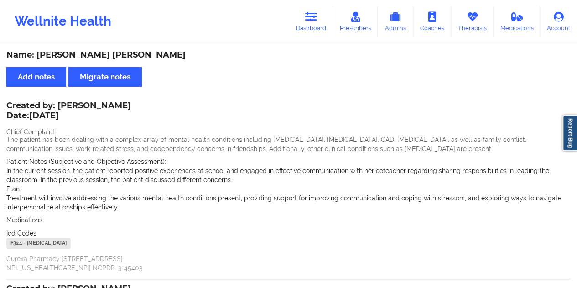
drag, startPoint x: 327, startPoint y: 31, endPoint x: 304, endPoint y: 42, distance: 25.9
click at [326, 30] on link "Dashboard" at bounding box center [311, 21] width 44 height 30
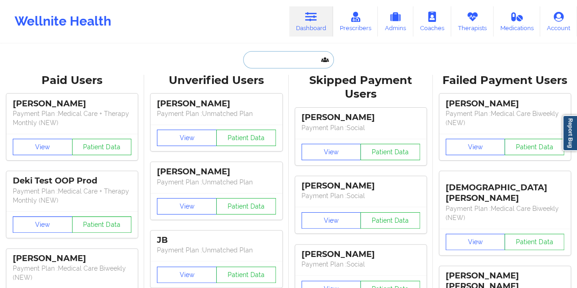
click at [272, 51] on input "text" at bounding box center [288, 59] width 90 height 17
paste input "[EMAIL_ADDRESS][DOMAIN_NAME]"
type input "[EMAIL_ADDRESS][DOMAIN_NAME]"
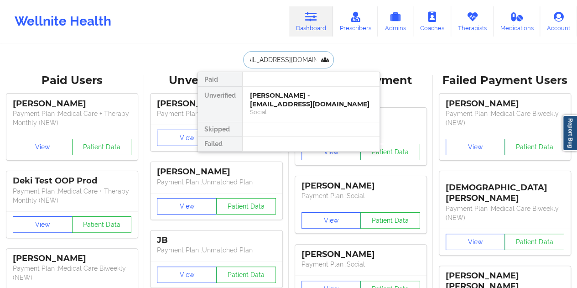
click at [288, 105] on div "[PERSON_NAME] - [EMAIL_ADDRESS][DOMAIN_NAME]" at bounding box center [311, 99] width 122 height 17
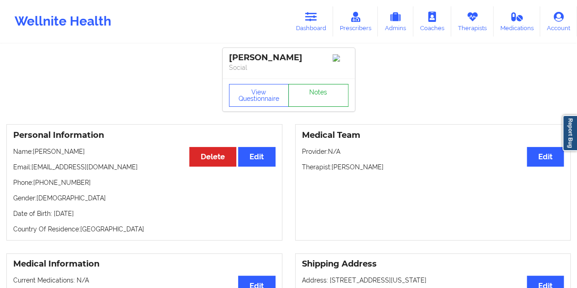
click at [330, 98] on link "Notes" at bounding box center [318, 95] width 60 height 23
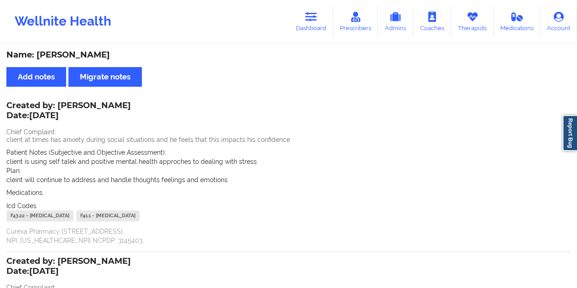
click at [90, 55] on div "Name: [PERSON_NAME]" at bounding box center [288, 55] width 564 height 10
click at [323, 28] on link "Dashboard" at bounding box center [311, 21] width 44 height 30
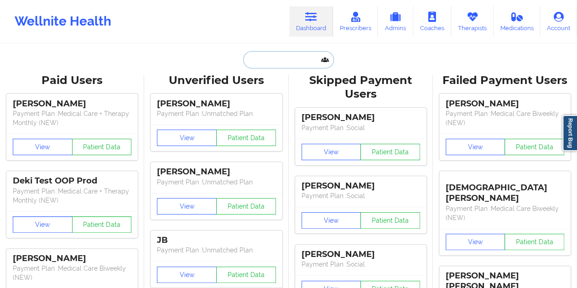
click at [281, 58] on input "text" at bounding box center [288, 59] width 90 height 17
paste input "[EMAIL_ADDRESS][DOMAIN_NAME]"
type input "[EMAIL_ADDRESS][DOMAIN_NAME]"
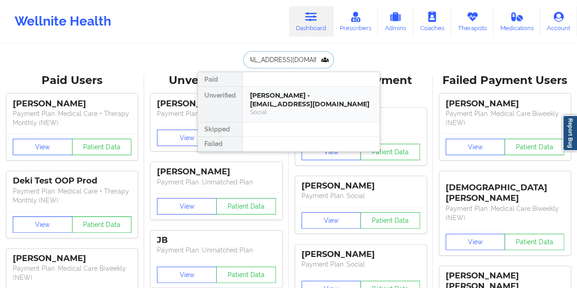
click at [272, 100] on div "[PERSON_NAME] - [EMAIL_ADDRESS][DOMAIN_NAME]" at bounding box center [311, 99] width 122 height 17
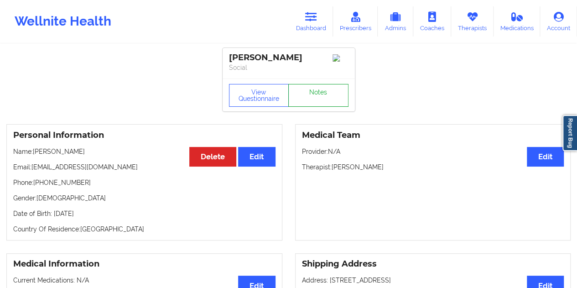
click at [314, 92] on link "Notes" at bounding box center [318, 95] width 60 height 23
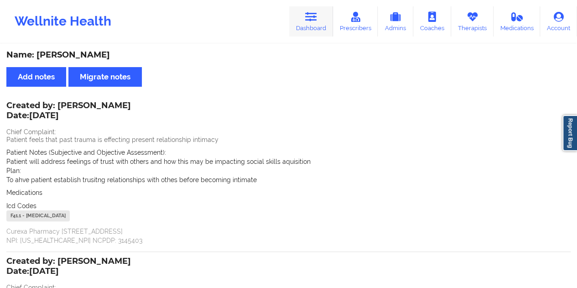
click at [316, 21] on icon at bounding box center [311, 17] width 12 height 10
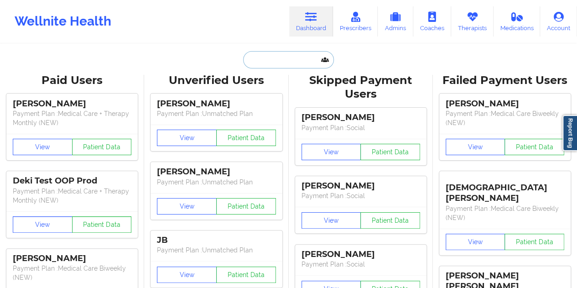
click at [277, 52] on input "text" at bounding box center [288, 59] width 90 height 17
paste input "[EMAIL_ADDRESS][DOMAIN_NAME]"
type input "[EMAIL_ADDRESS][DOMAIN_NAME]"
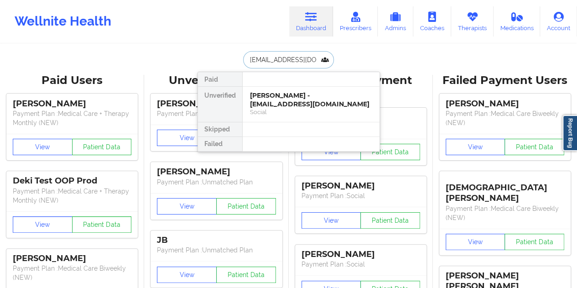
scroll to position [0, 16]
click at [290, 103] on div "[PERSON_NAME] - [EMAIL_ADDRESS][DOMAIN_NAME]" at bounding box center [311, 99] width 122 height 17
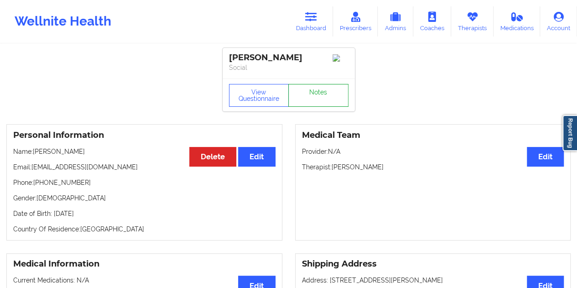
click at [302, 91] on link "Notes" at bounding box center [318, 95] width 60 height 23
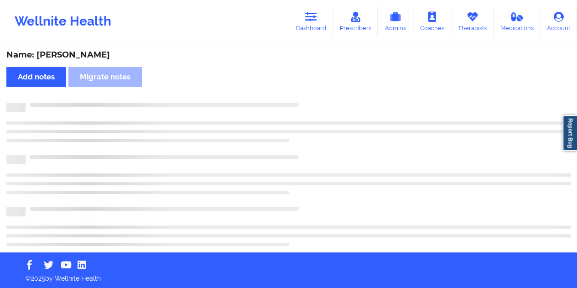
click at [94, 56] on div "Name: [PERSON_NAME]" at bounding box center [288, 55] width 564 height 10
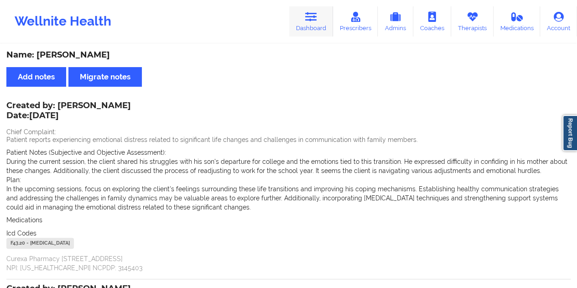
click at [319, 22] on link "Dashboard" at bounding box center [311, 21] width 44 height 30
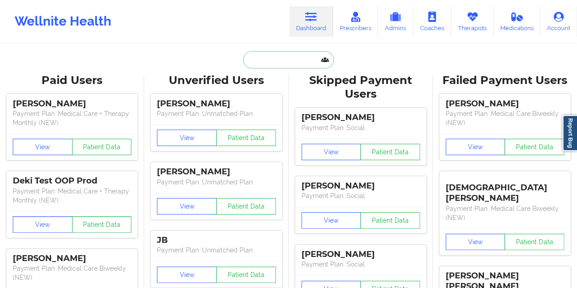
click at [268, 55] on input "text" at bounding box center [288, 59] width 90 height 17
paste input "[EMAIL_ADDRESS][DOMAIN_NAME]"
type input "[EMAIL_ADDRESS][DOMAIN_NAME]"
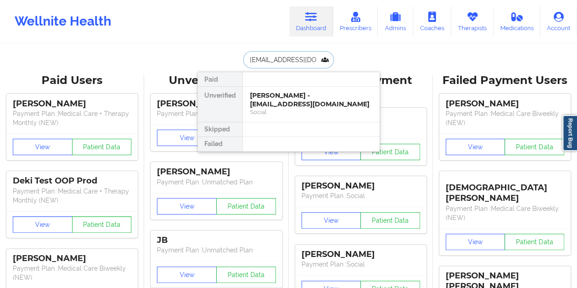
scroll to position [0, 9]
click at [290, 98] on div "[PERSON_NAME] - [EMAIL_ADDRESS][DOMAIN_NAME]" at bounding box center [311, 99] width 122 height 17
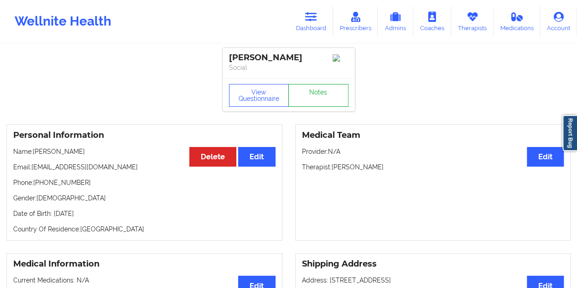
click at [316, 93] on link "Notes" at bounding box center [318, 95] width 60 height 23
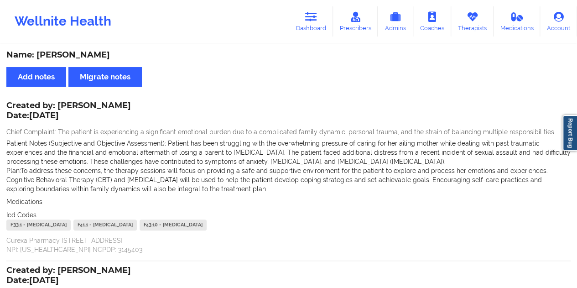
drag, startPoint x: 315, startPoint y: 27, endPoint x: 310, endPoint y: 41, distance: 14.7
click at [315, 27] on link "Dashboard" at bounding box center [311, 21] width 44 height 30
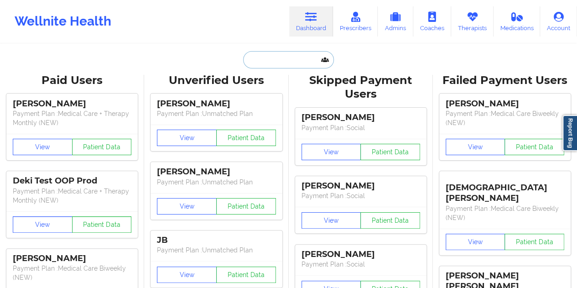
click at [289, 57] on input "text" at bounding box center [288, 59] width 90 height 17
paste input "[EMAIL_ADDRESS][DOMAIN_NAME]"
type input "[EMAIL_ADDRESS][DOMAIN_NAME]"
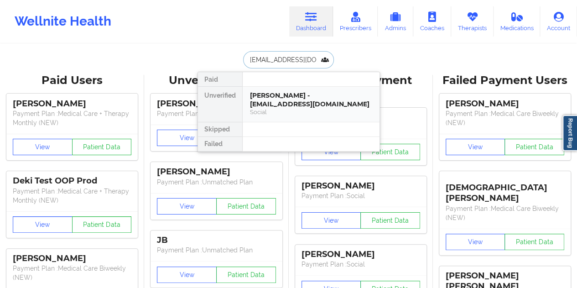
click at [294, 102] on div "[PERSON_NAME] - [EMAIL_ADDRESS][DOMAIN_NAME]" at bounding box center [311, 99] width 122 height 17
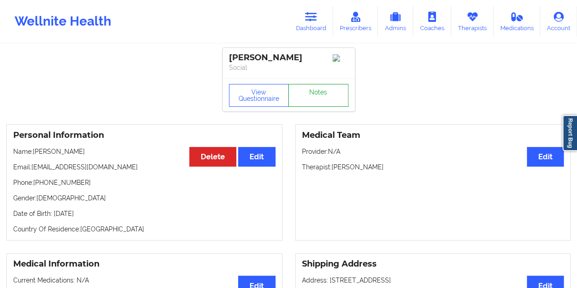
click at [316, 93] on link "Notes" at bounding box center [318, 95] width 60 height 23
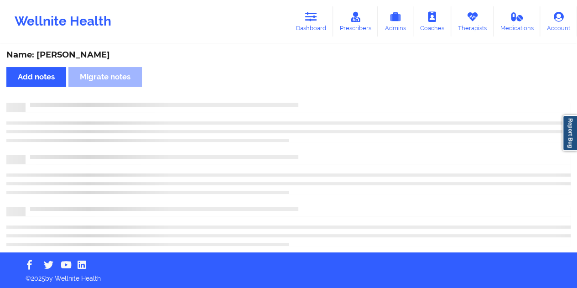
click at [88, 54] on div "Name: [PERSON_NAME]" at bounding box center [288, 55] width 564 height 10
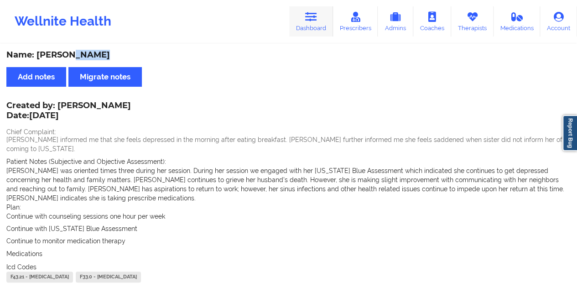
click at [320, 25] on link "Dashboard" at bounding box center [311, 21] width 44 height 30
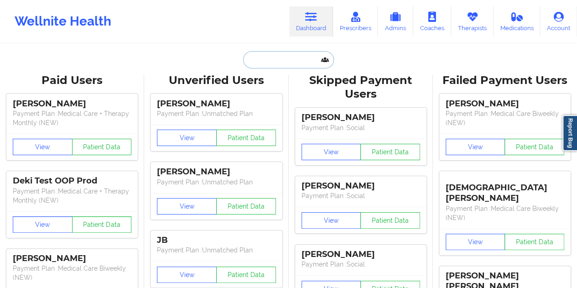
click at [284, 62] on input "text" at bounding box center [288, 59] width 90 height 17
paste input "[EMAIL_ADDRESS][DOMAIN_NAME]"
type input "[EMAIL_ADDRESS][DOMAIN_NAME]"
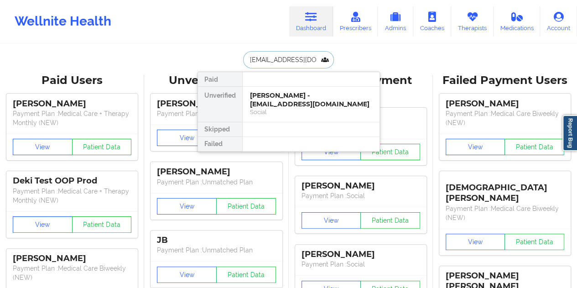
click at [282, 99] on div "[PERSON_NAME] - [EMAIL_ADDRESS][DOMAIN_NAME]" at bounding box center [311, 99] width 122 height 17
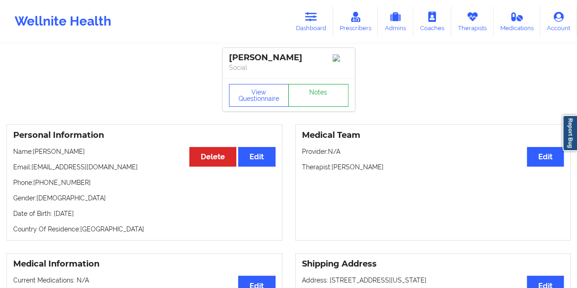
click at [310, 91] on link "Notes" at bounding box center [318, 95] width 60 height 23
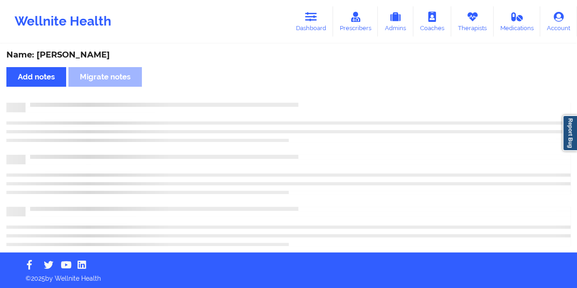
click at [76, 59] on div "Name: [PERSON_NAME]" at bounding box center [288, 55] width 564 height 10
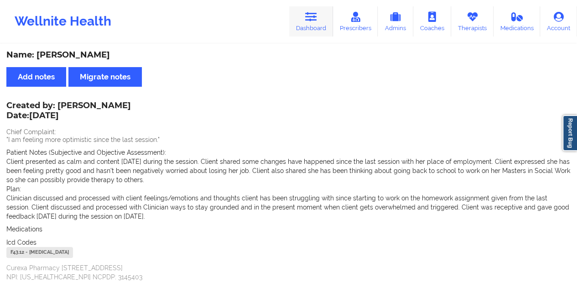
click at [320, 25] on link "Dashboard" at bounding box center [311, 21] width 44 height 30
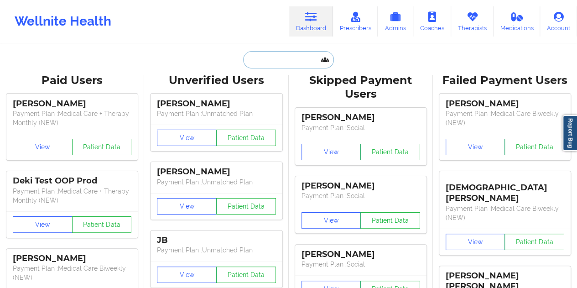
click at [286, 59] on input "text" at bounding box center [288, 59] width 90 height 17
paste input "[EMAIL_ADDRESS][DOMAIN_NAME]"
type input "[EMAIL_ADDRESS][DOMAIN_NAME]"
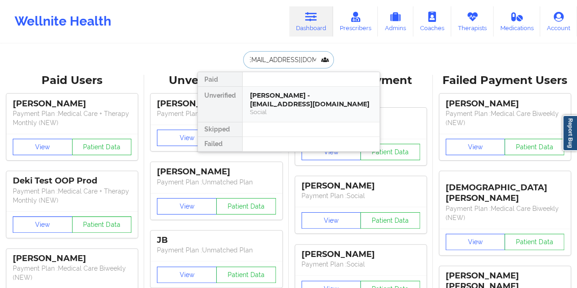
click at [295, 93] on div "[PERSON_NAME] - [EMAIL_ADDRESS][DOMAIN_NAME]" at bounding box center [311, 99] width 122 height 17
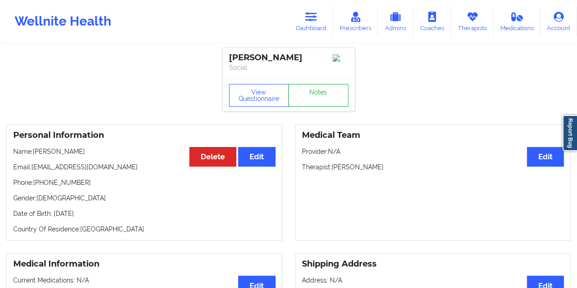
click at [319, 98] on link "Notes" at bounding box center [318, 95] width 60 height 23
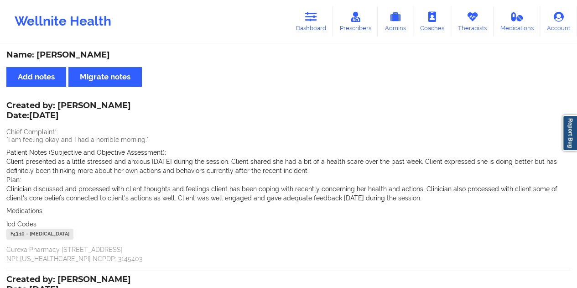
click at [73, 59] on div "Name: [PERSON_NAME]" at bounding box center [288, 55] width 564 height 10
click at [315, 21] on icon at bounding box center [311, 17] width 12 height 10
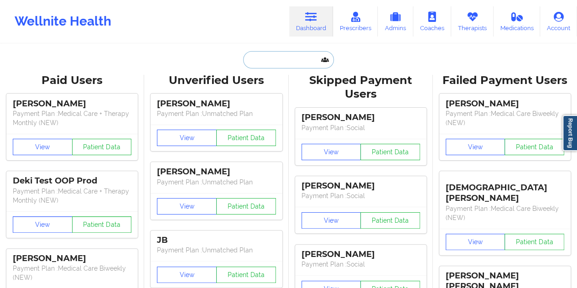
click at [274, 65] on input "text" at bounding box center [288, 59] width 90 height 17
paste input "[EMAIL_ADDRESS][DOMAIN_NAME]"
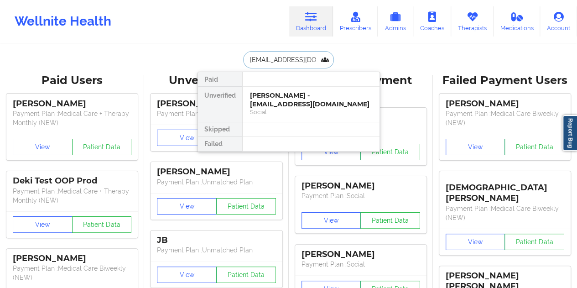
scroll to position [0, 5]
type input "[EMAIL_ADDRESS][DOMAIN_NAME]"
click at [299, 104] on div "[PERSON_NAME] - [EMAIL_ADDRESS][DOMAIN_NAME]" at bounding box center [311, 99] width 122 height 17
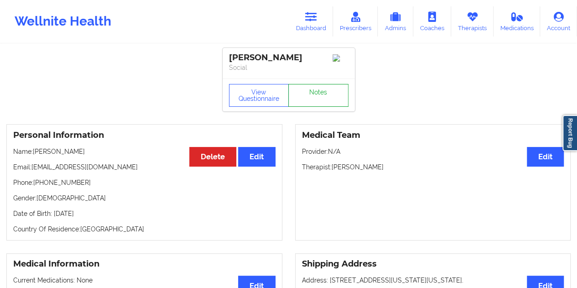
click at [314, 93] on link "Notes" at bounding box center [318, 95] width 60 height 23
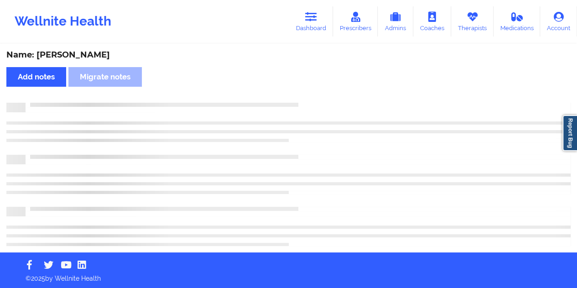
click at [84, 52] on div "Name: [PERSON_NAME]" at bounding box center [288, 55] width 564 height 10
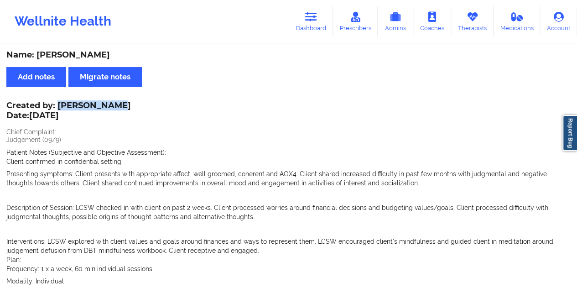
drag, startPoint x: 59, startPoint y: 102, endPoint x: 110, endPoint y: 102, distance: 51.0
click at [110, 102] on div "Created by: [PERSON_NAME] Date: [DATE]" at bounding box center [68, 111] width 124 height 21
click at [315, 22] on link "Dashboard" at bounding box center [311, 21] width 44 height 30
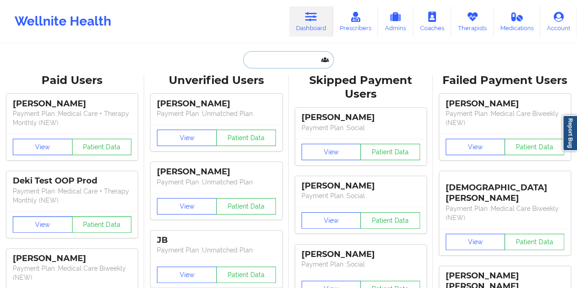
click at [286, 62] on input "text" at bounding box center [288, 59] width 90 height 17
paste input "[EMAIL_ADDRESS][DOMAIN_NAME]"
type input "[EMAIL_ADDRESS][DOMAIN_NAME]"
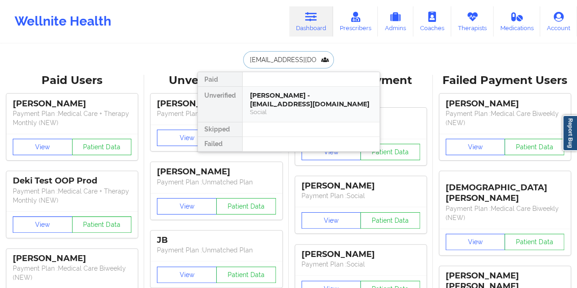
click at [294, 103] on div "[PERSON_NAME] - [EMAIL_ADDRESS][DOMAIN_NAME]" at bounding box center [311, 99] width 122 height 17
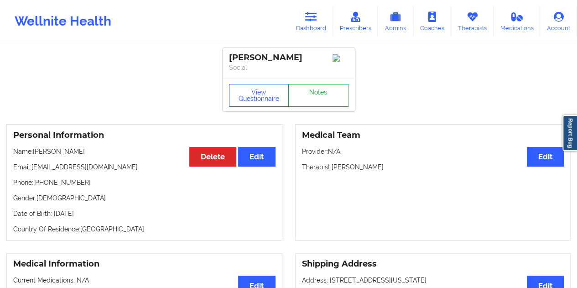
click at [306, 99] on link "Notes" at bounding box center [318, 95] width 60 height 23
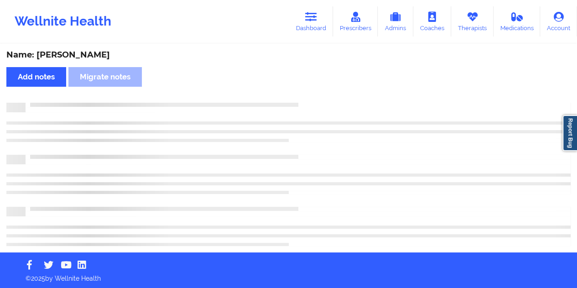
click at [100, 53] on div "Name: [PERSON_NAME]" at bounding box center [288, 55] width 564 height 10
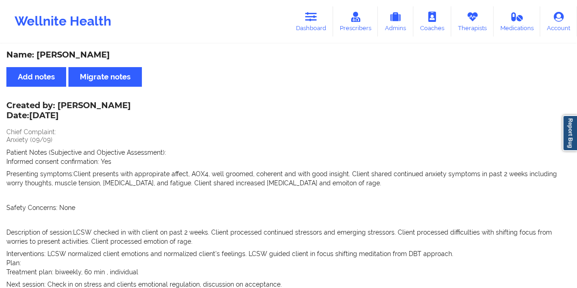
click at [100, 53] on div "Name: [PERSON_NAME]" at bounding box center [288, 55] width 564 height 10
click at [317, 35] on link "Dashboard" at bounding box center [311, 21] width 44 height 30
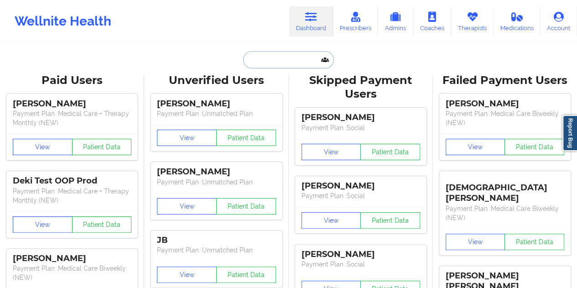
click at [291, 57] on input "text" at bounding box center [288, 59] width 90 height 17
paste input "[EMAIL_ADDRESS][DOMAIN_NAME]"
type input "[EMAIL_ADDRESS][DOMAIN_NAME]"
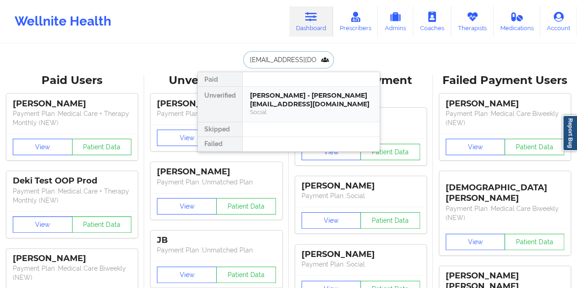
click at [276, 99] on div "[PERSON_NAME] - [PERSON_NAME][EMAIL_ADDRESS][DOMAIN_NAME]" at bounding box center [311, 99] width 122 height 17
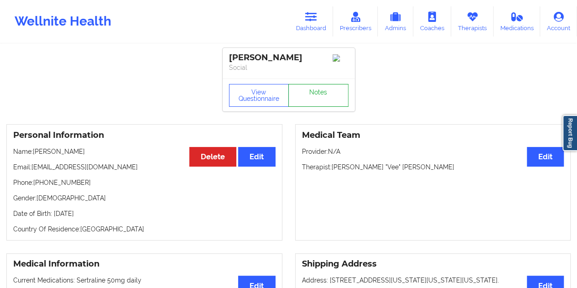
click at [314, 93] on link "Notes" at bounding box center [318, 95] width 60 height 23
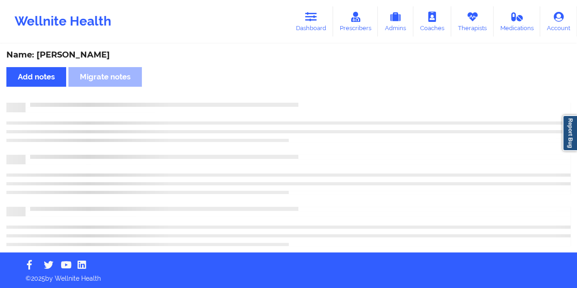
click at [85, 57] on div "Name: [PERSON_NAME]" at bounding box center [288, 55] width 564 height 10
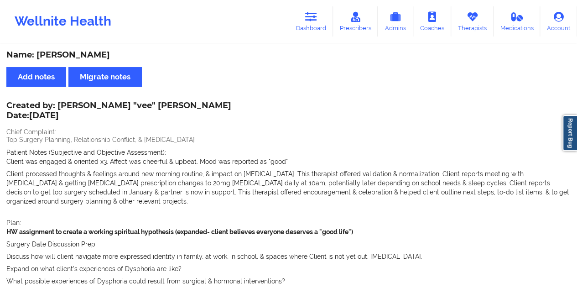
click at [85, 57] on div "Name: [PERSON_NAME]" at bounding box center [288, 55] width 564 height 10
click at [305, 24] on link "Dashboard" at bounding box center [311, 21] width 44 height 30
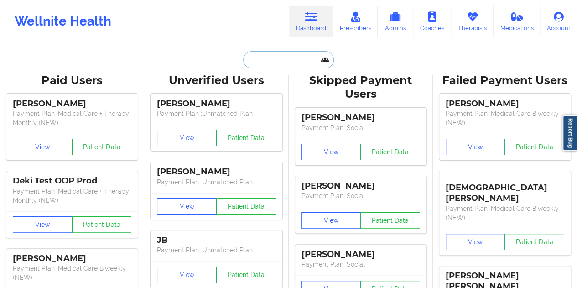
click at [271, 67] on input "text" at bounding box center [288, 59] width 90 height 17
paste input "[PERSON_NAME][EMAIL_ADDRESS][DOMAIN_NAME]"
type input "[PERSON_NAME][EMAIL_ADDRESS][DOMAIN_NAME]"
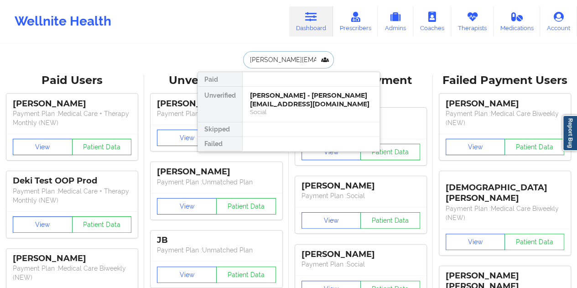
scroll to position [0, 16]
click at [289, 96] on div "[PERSON_NAME] - [PERSON_NAME][EMAIL_ADDRESS][DOMAIN_NAME]" at bounding box center [311, 99] width 122 height 17
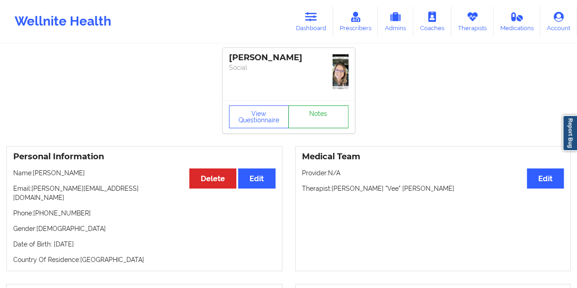
click at [318, 105] on link "Notes" at bounding box center [318, 116] width 60 height 23
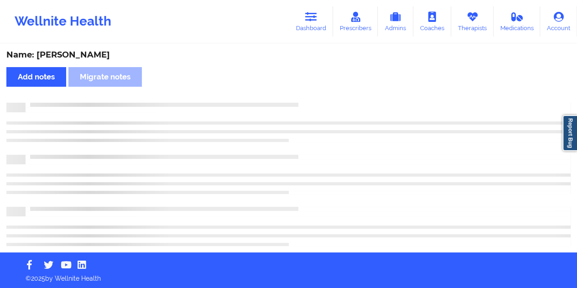
click at [96, 54] on div "Name: [PERSON_NAME]" at bounding box center [288, 55] width 564 height 10
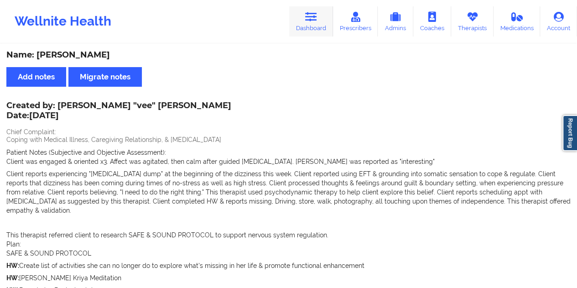
click at [309, 26] on link "Dashboard" at bounding box center [311, 21] width 44 height 30
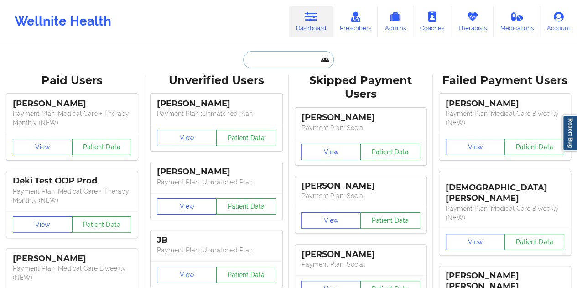
click at [276, 56] on input "text" at bounding box center [288, 59] width 90 height 17
paste input "[EMAIL_ADDRESS][DOMAIN_NAME]"
type input "[EMAIL_ADDRESS][DOMAIN_NAME]"
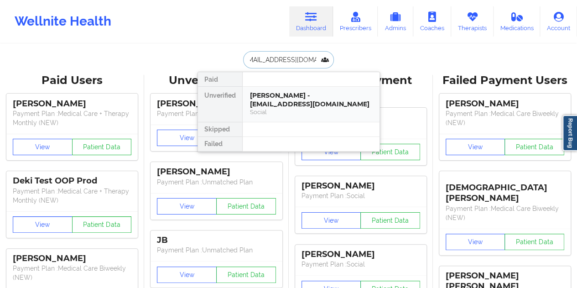
click at [297, 104] on div "[PERSON_NAME] - [EMAIL_ADDRESS][DOMAIN_NAME]" at bounding box center [311, 99] width 122 height 17
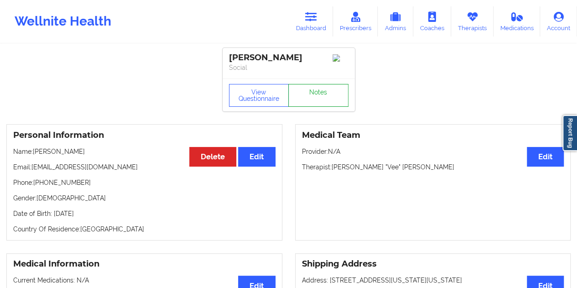
click at [308, 96] on link "Notes" at bounding box center [318, 95] width 60 height 23
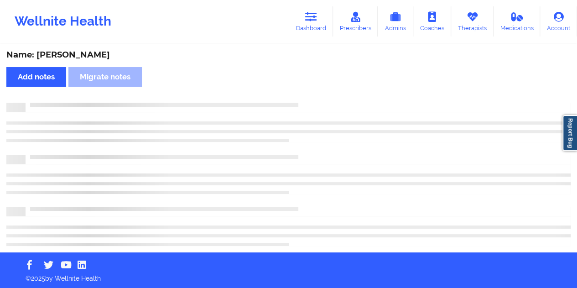
click at [86, 57] on div "Name: [PERSON_NAME]" at bounding box center [288, 55] width 564 height 10
